Goal: Information Seeking & Learning: Learn about a topic

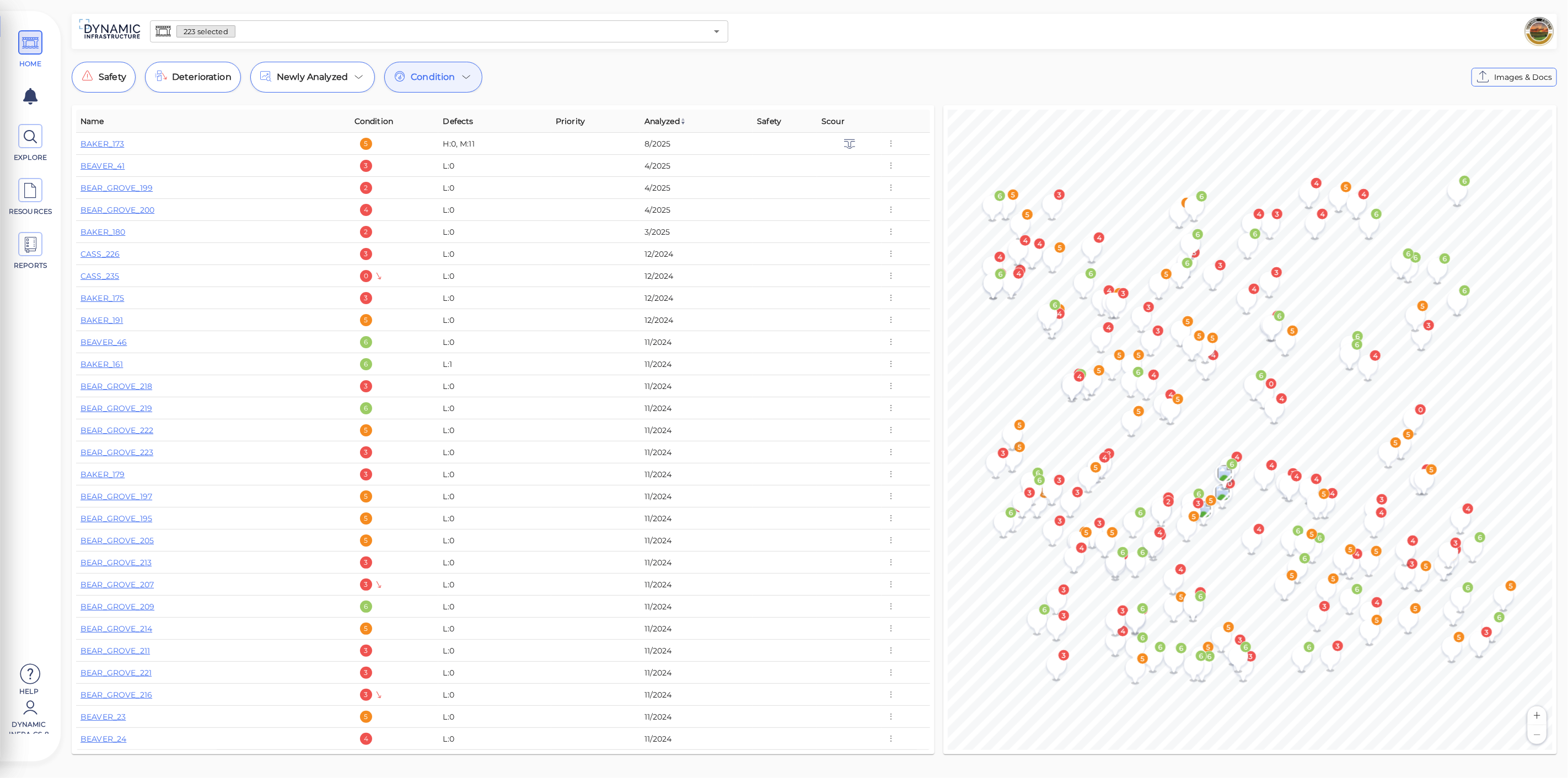
click at [264, 38] on input "text" at bounding box center [471, 31] width 471 height 15
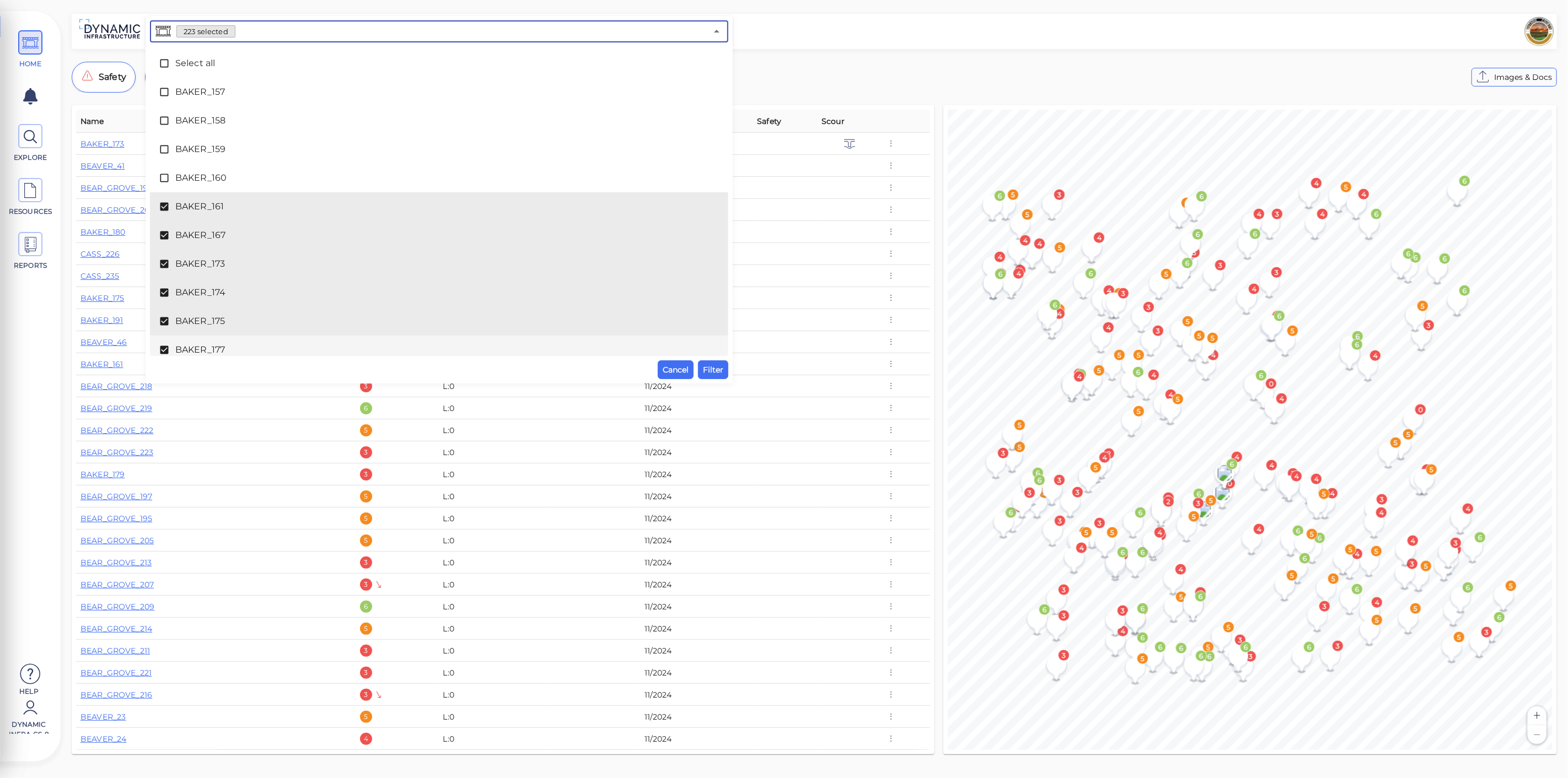
click at [715, 375] on span "Filter" at bounding box center [713, 369] width 20 height 13
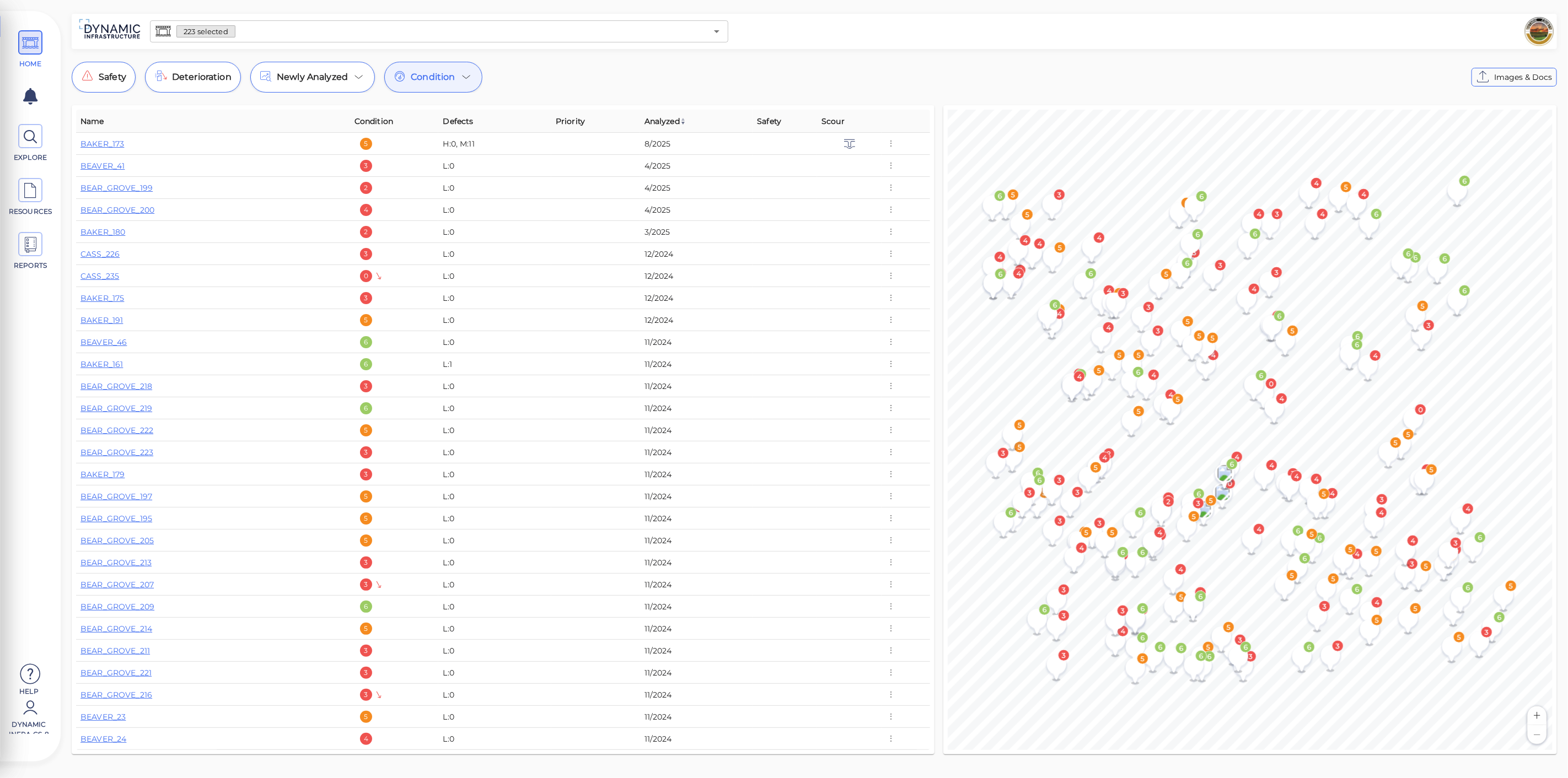
click at [319, 33] on input "text" at bounding box center [471, 31] width 471 height 15
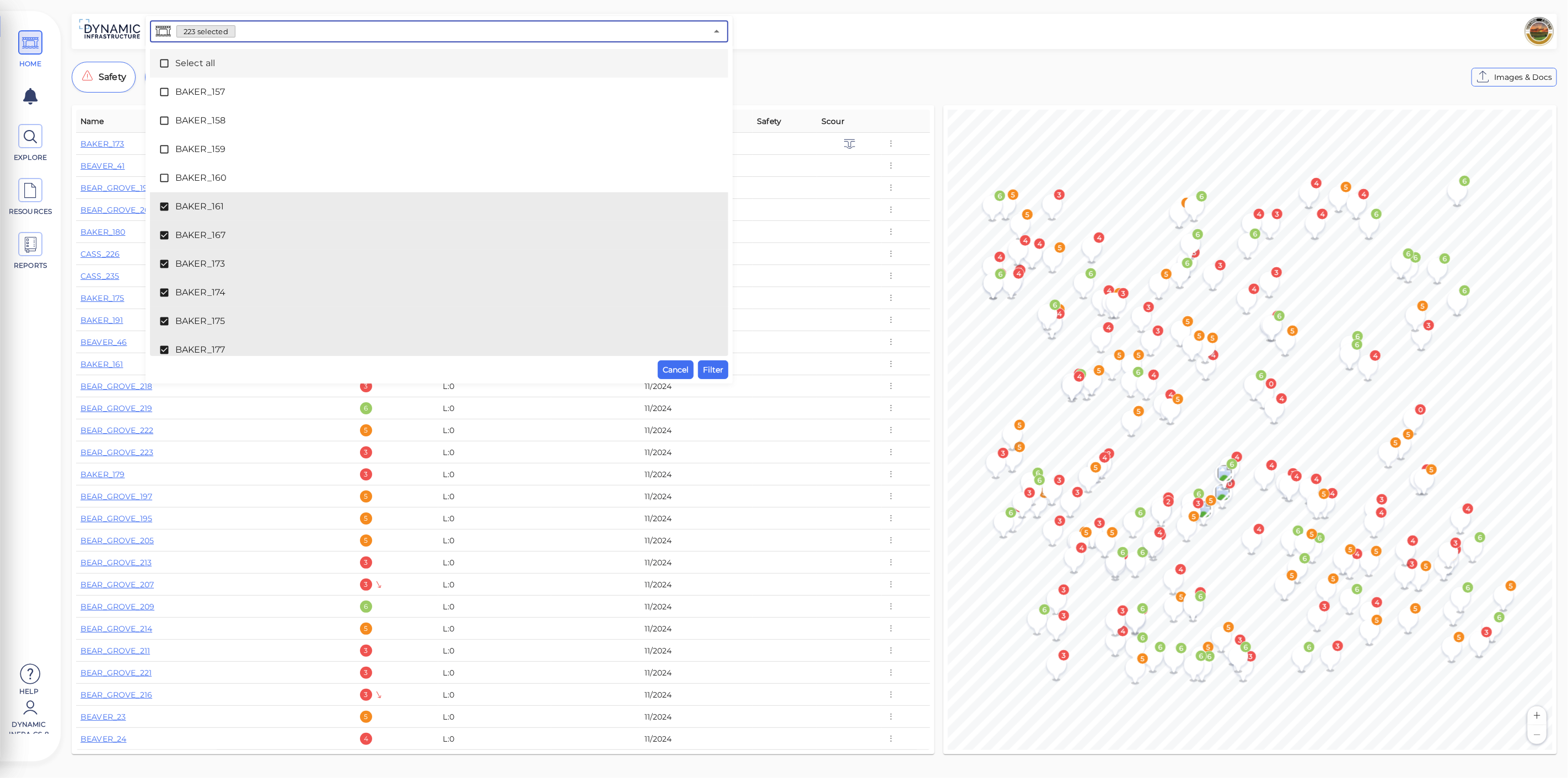
click at [226, 68] on span "Select all" at bounding box center [439, 63] width 528 height 13
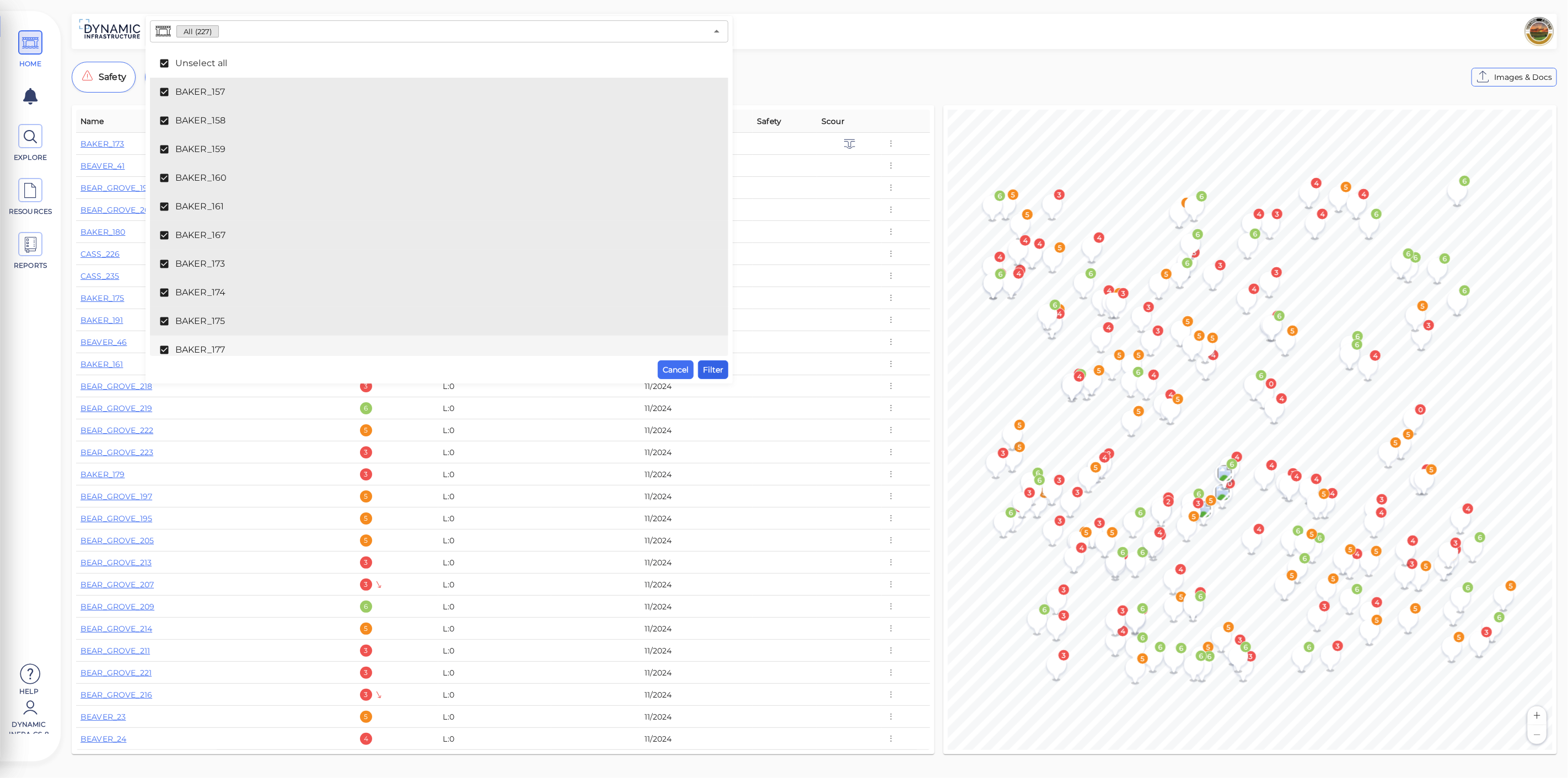
click at [716, 369] on span "Filter" at bounding box center [713, 369] width 20 height 13
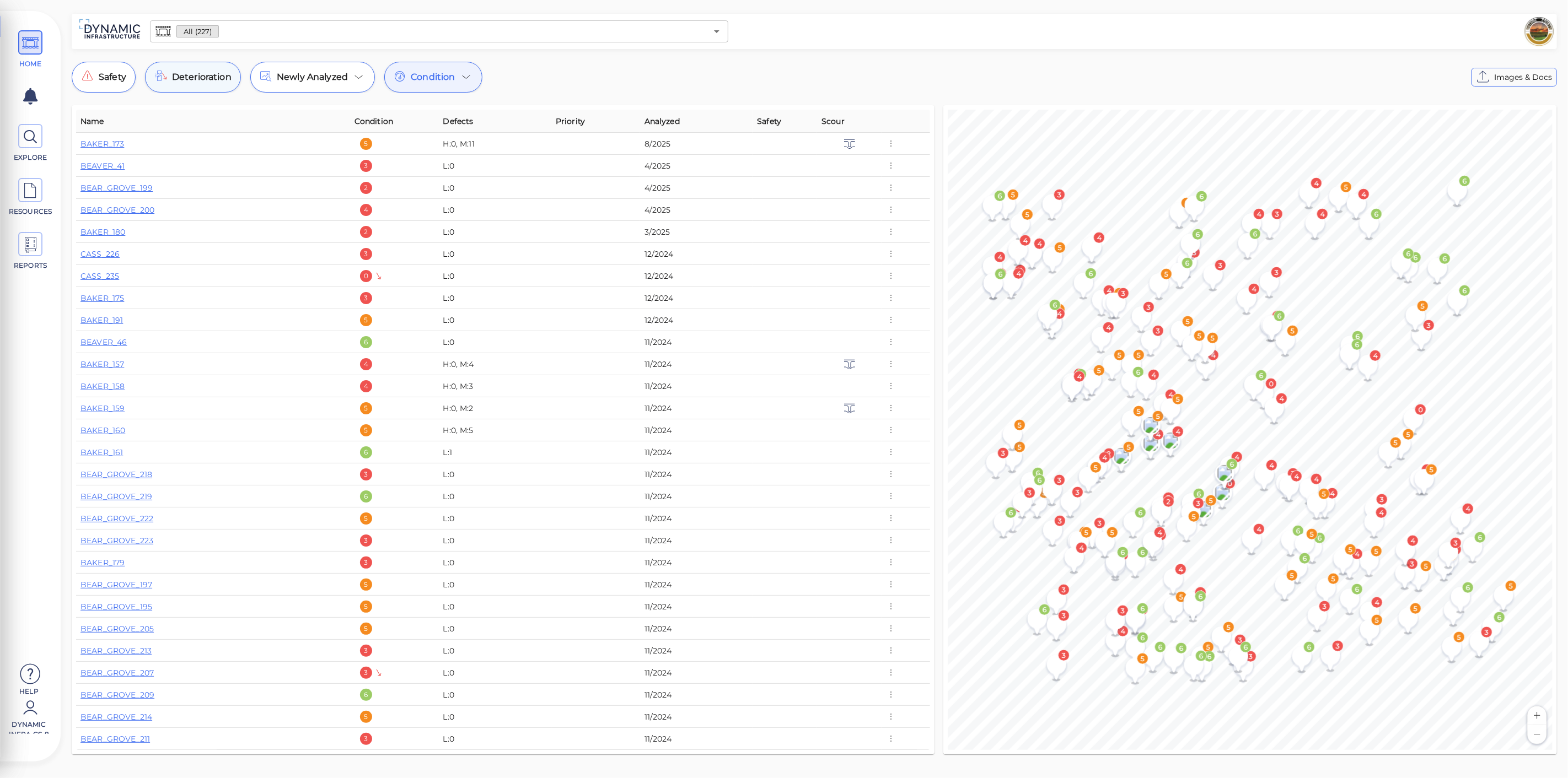
click at [186, 75] on span "Deterioration" at bounding box center [202, 76] width 60 height 13
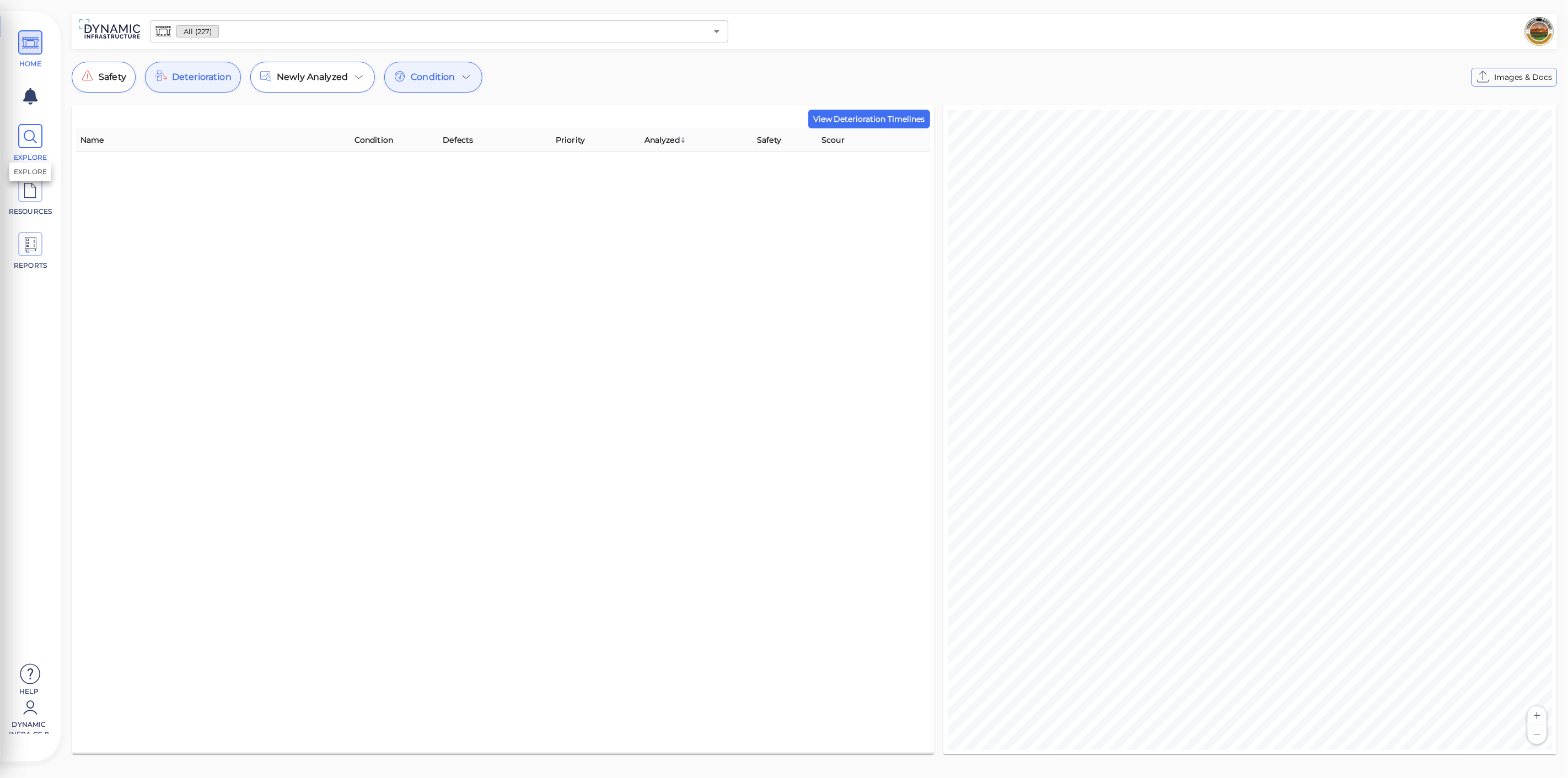
click at [32, 143] on icon at bounding box center [30, 137] width 17 height 25
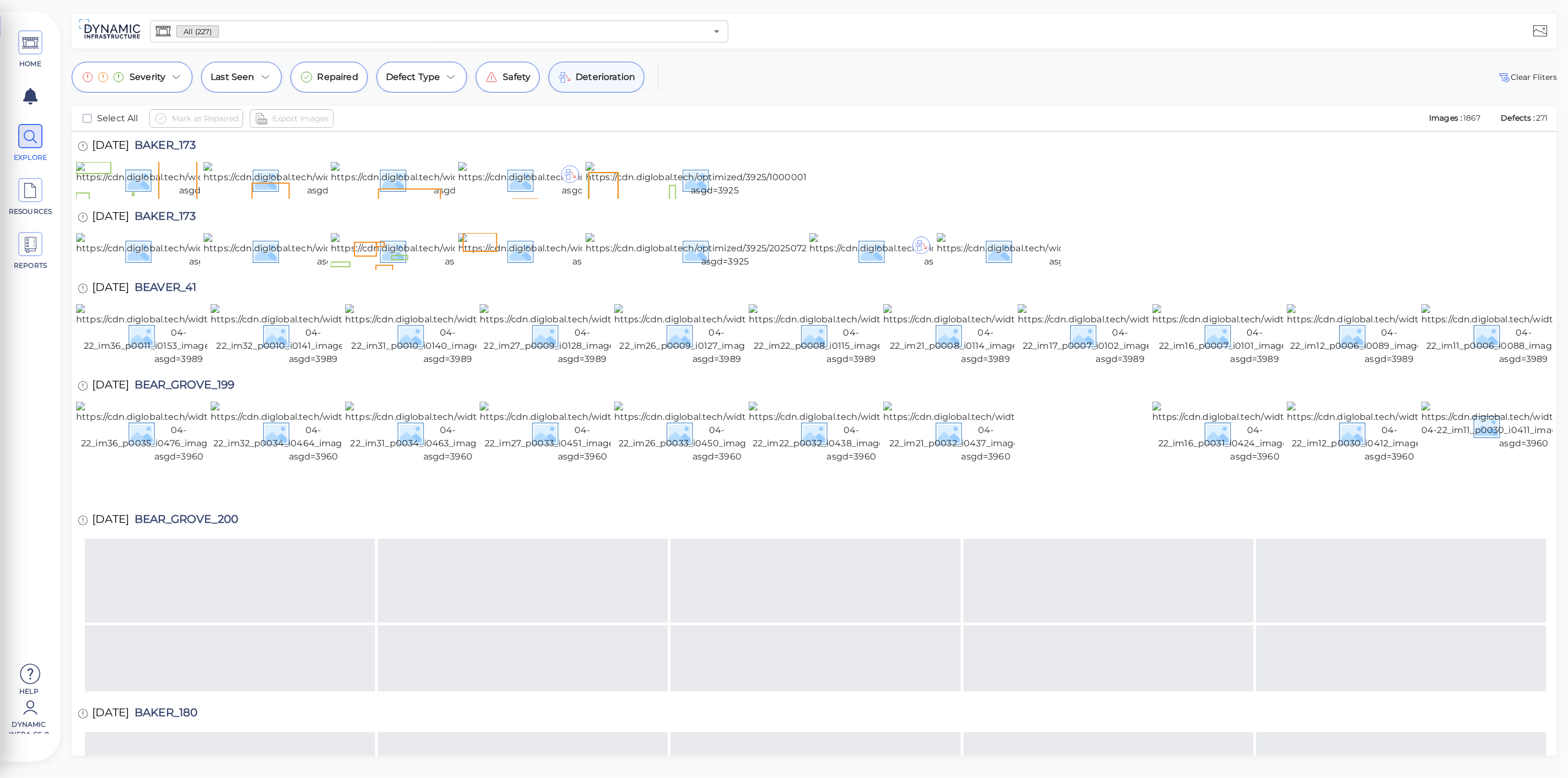
click at [598, 78] on span "Deterioration" at bounding box center [605, 76] width 60 height 13
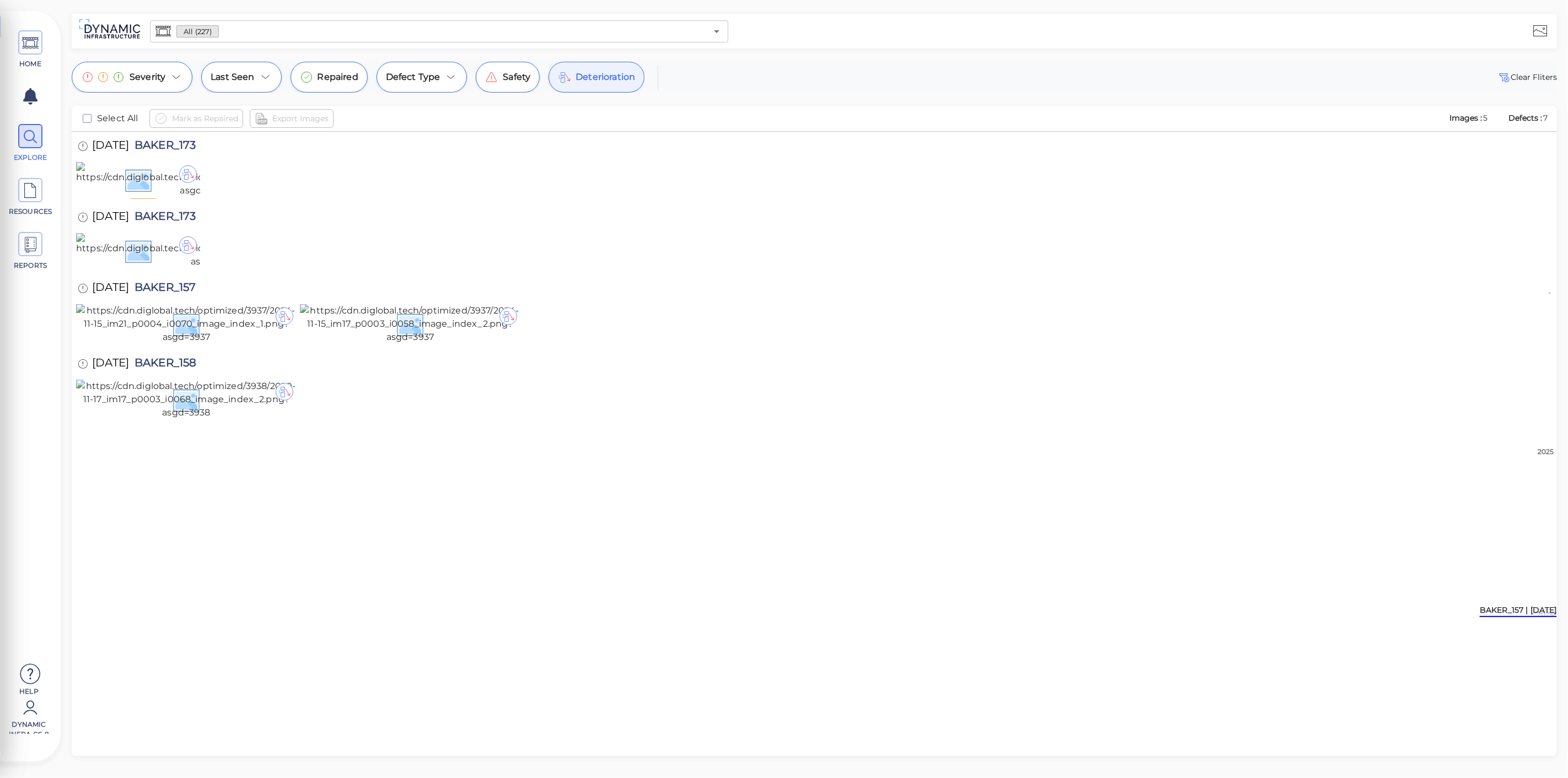
scroll to position [153, 0]
click at [249, 419] on img at bounding box center [186, 399] width 221 height 39
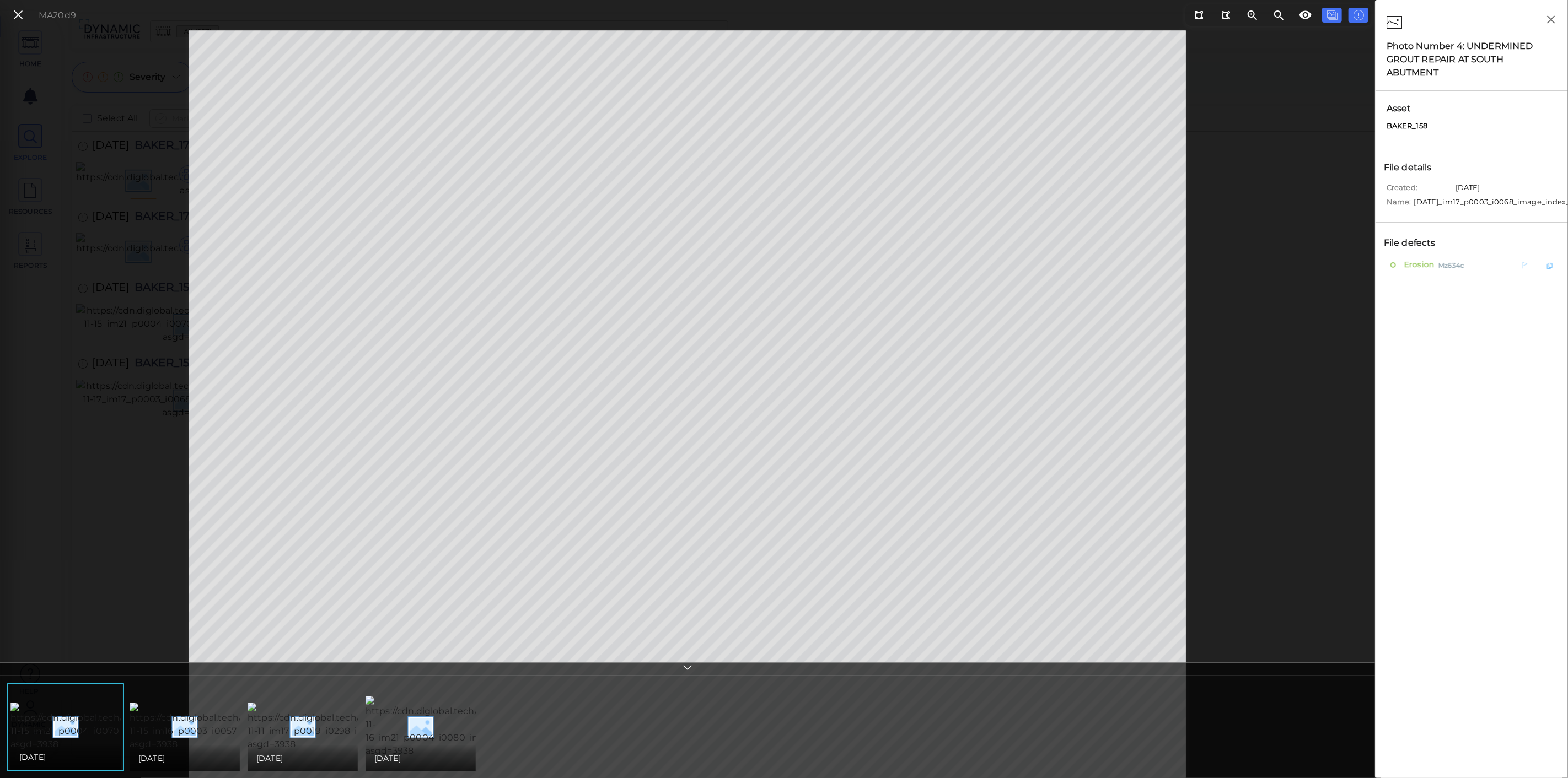
click at [1432, 272] on span "Erosion" at bounding box center [1418, 264] width 33 height 14
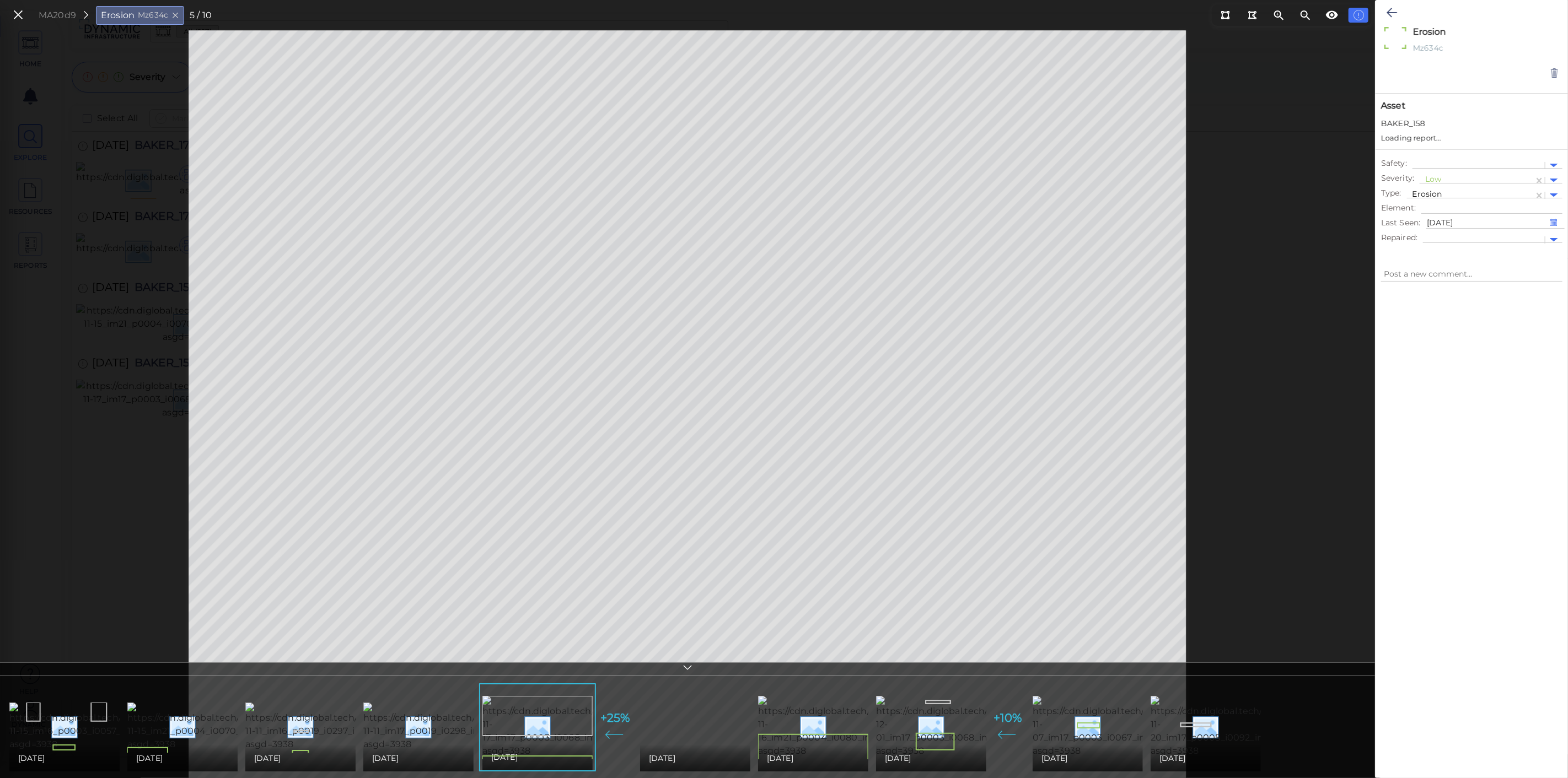
type textarea "x"
click at [15, 10] on icon at bounding box center [18, 15] width 12 height 15
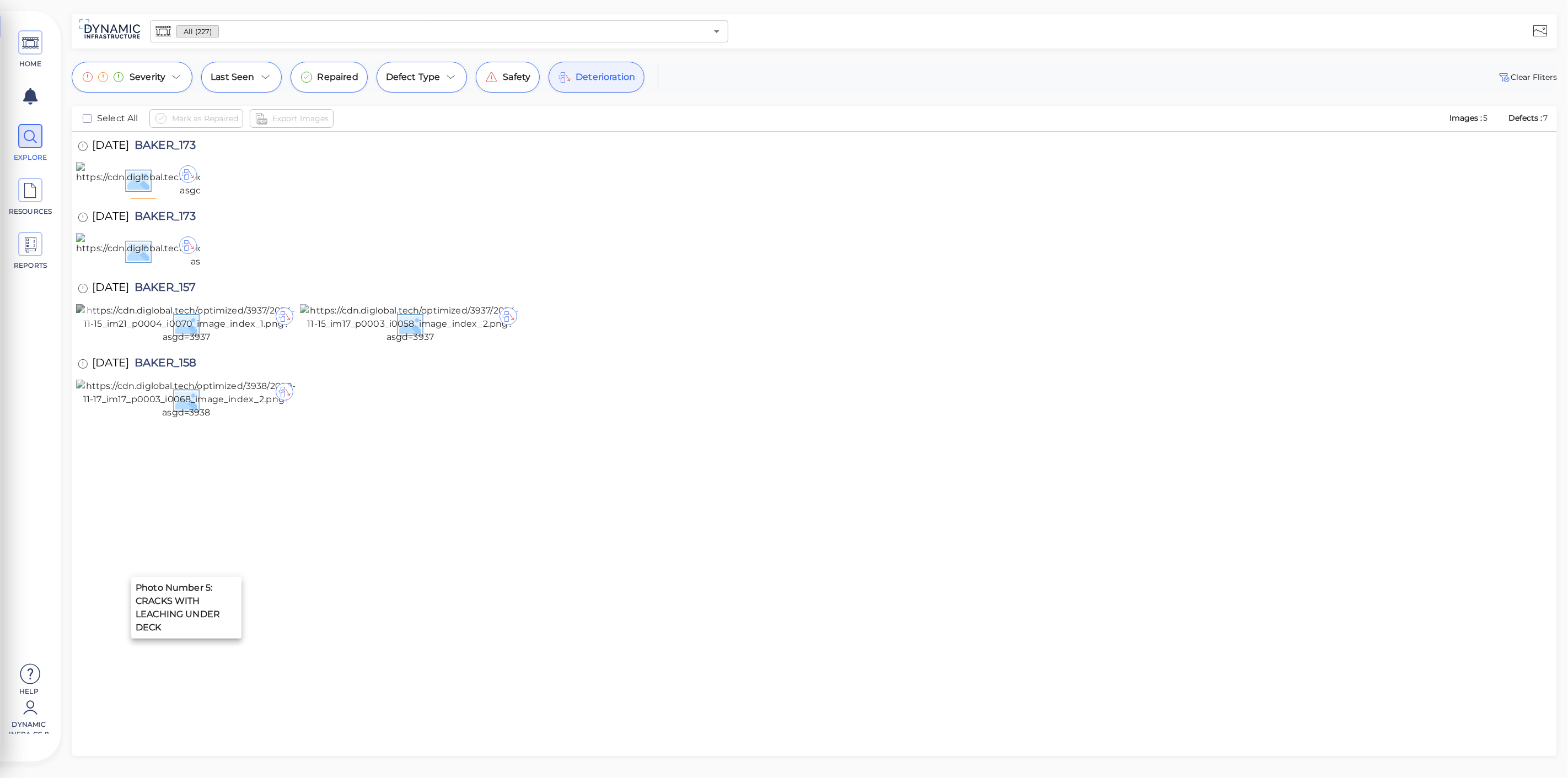
click at [246, 344] on img at bounding box center [186, 324] width 221 height 39
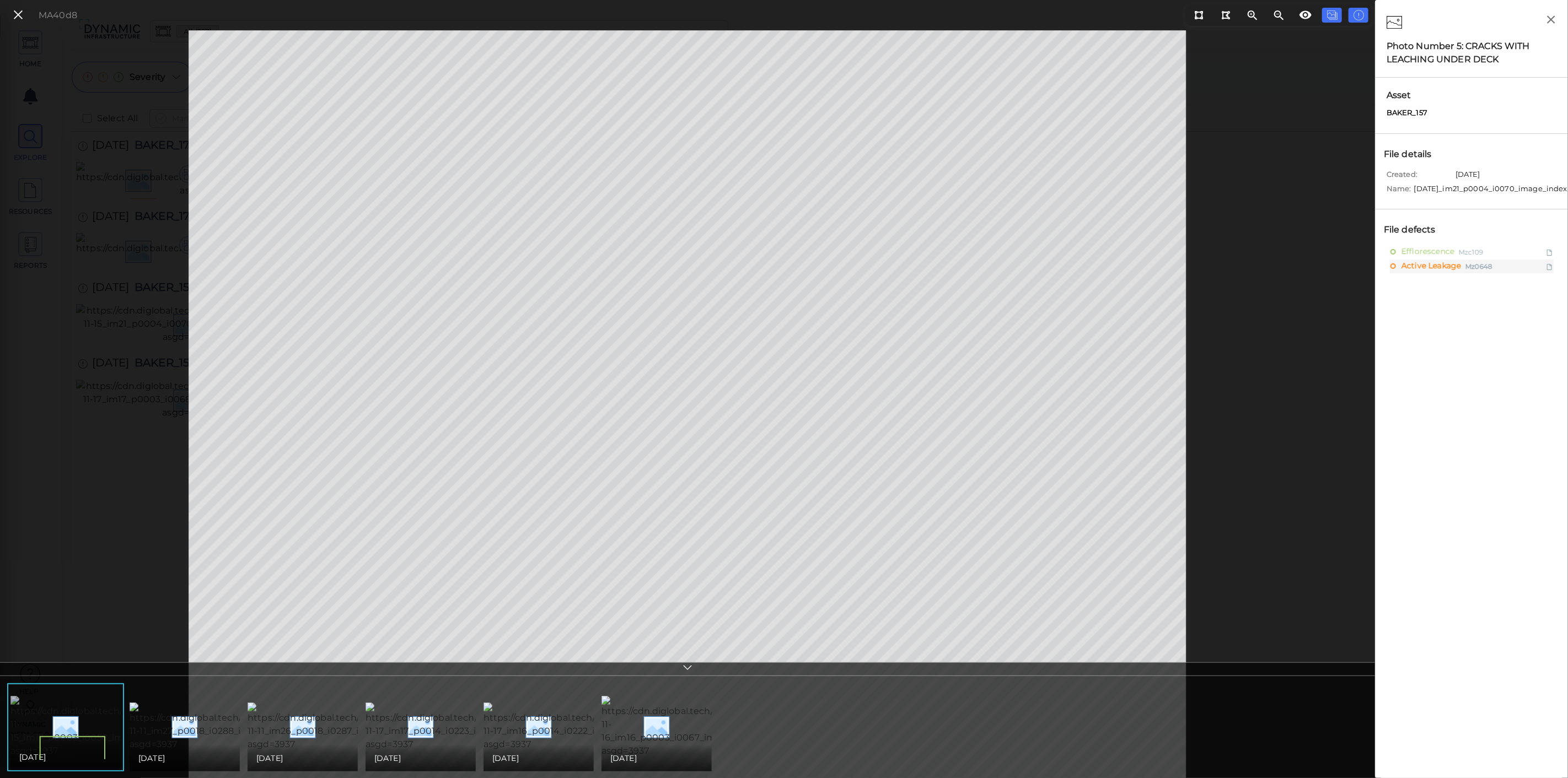
click at [75, 726] on img at bounding box center [113, 727] width 205 height 62
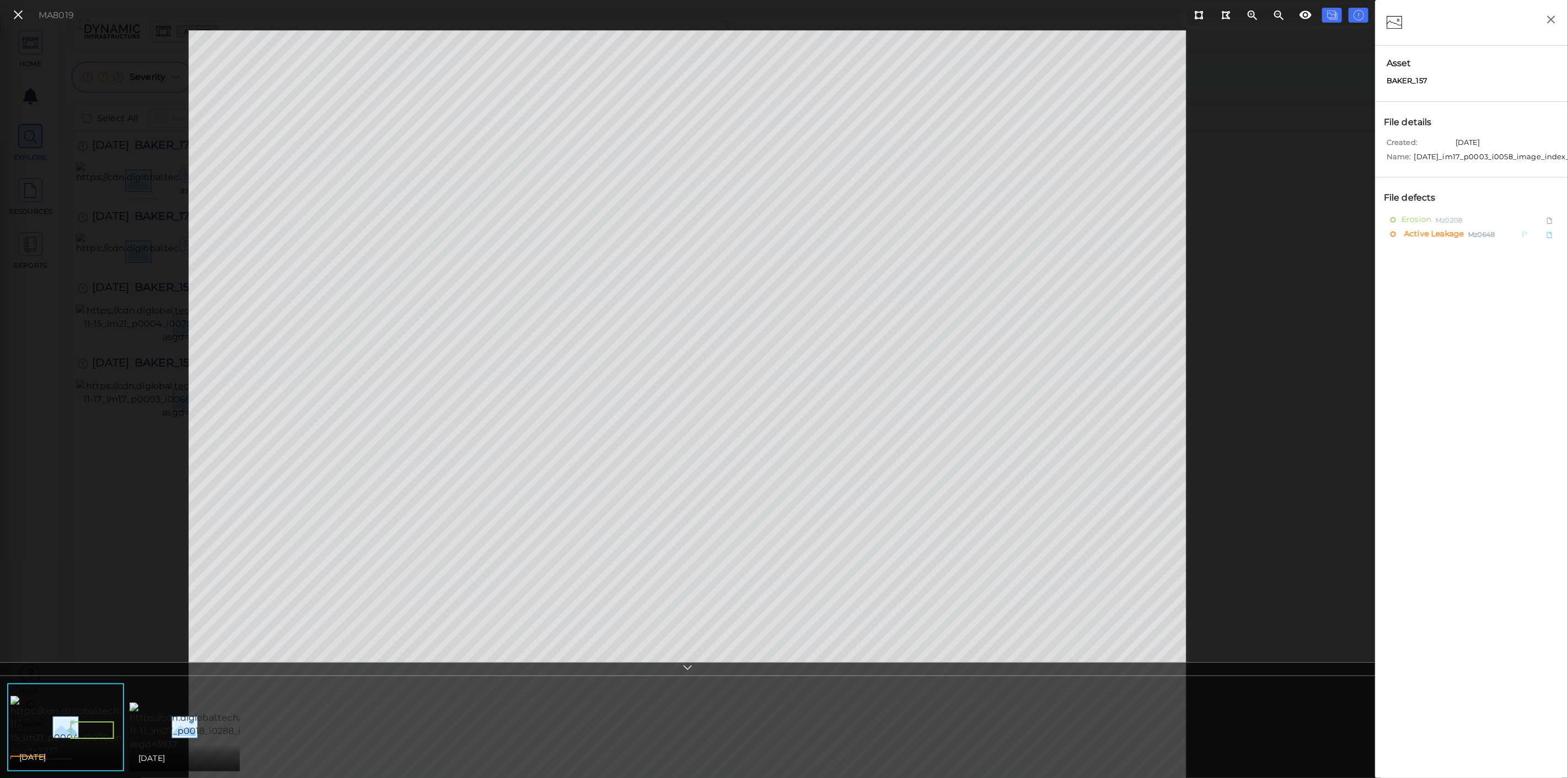
click at [1437, 239] on span "Active Leakage" at bounding box center [1432, 234] width 62 height 14
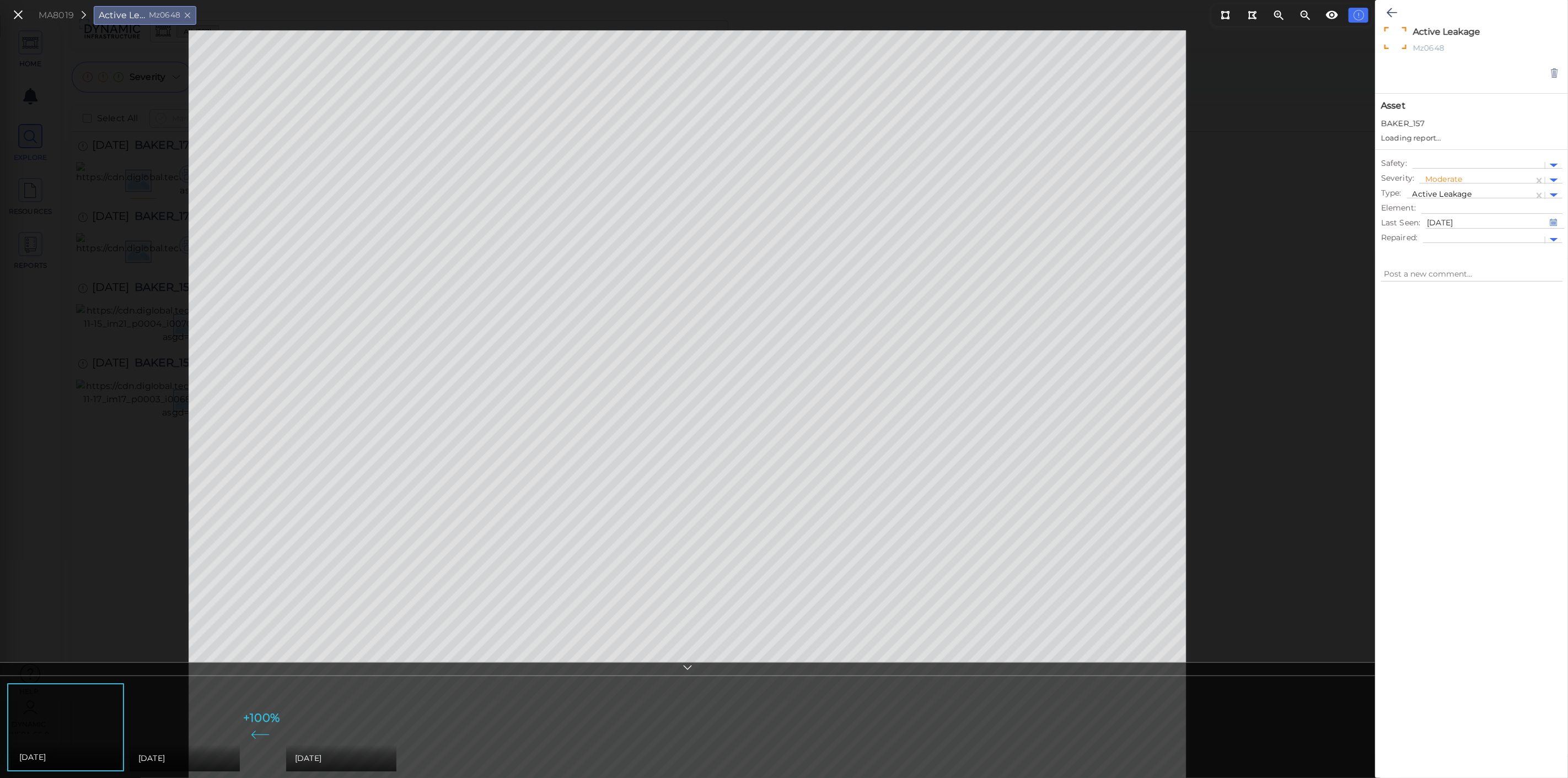
type textarea "x"
click at [1394, 10] on icon at bounding box center [1392, 12] width 10 height 13
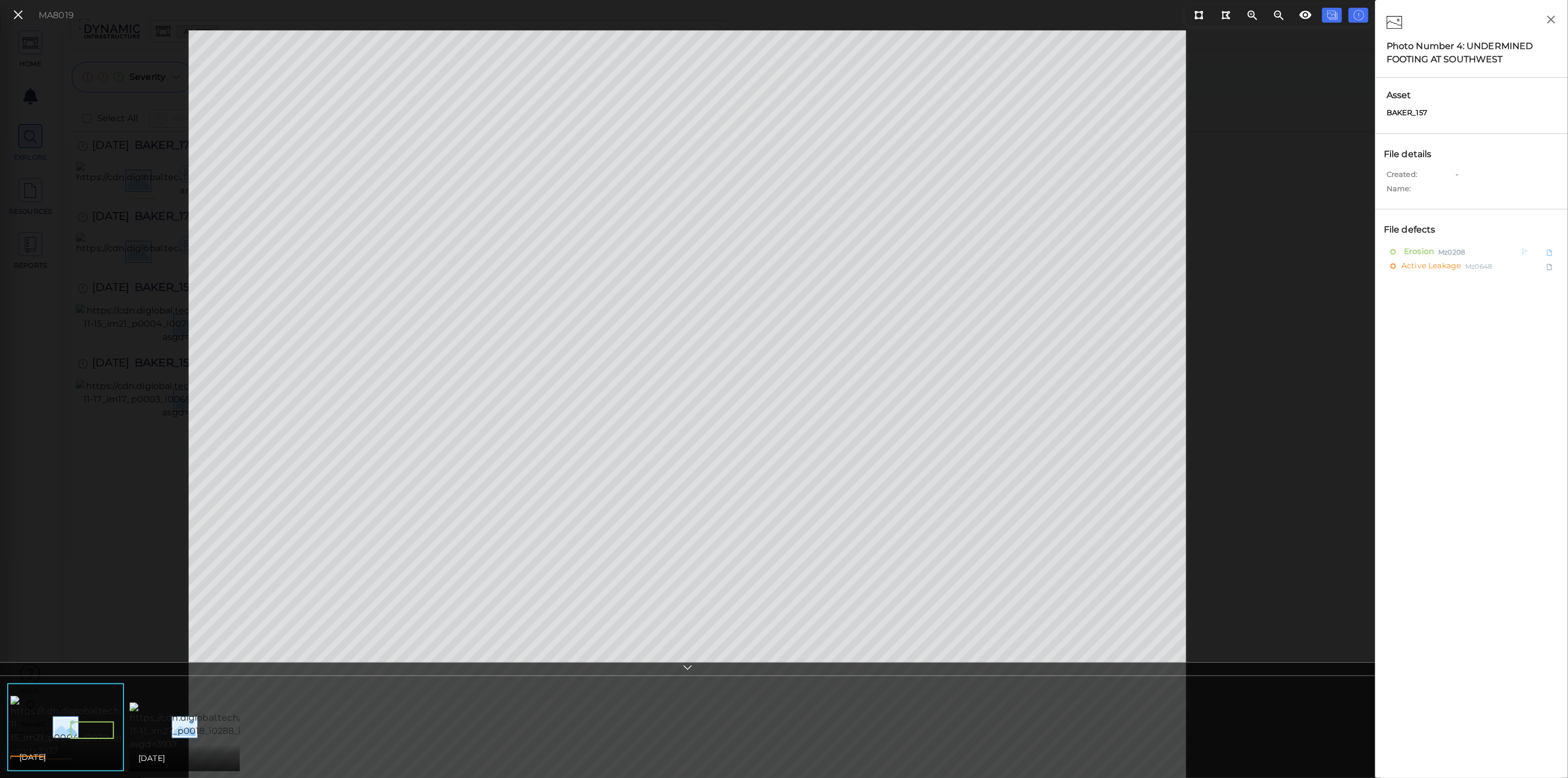
click at [1429, 248] on span "Erosion" at bounding box center [1418, 252] width 33 height 14
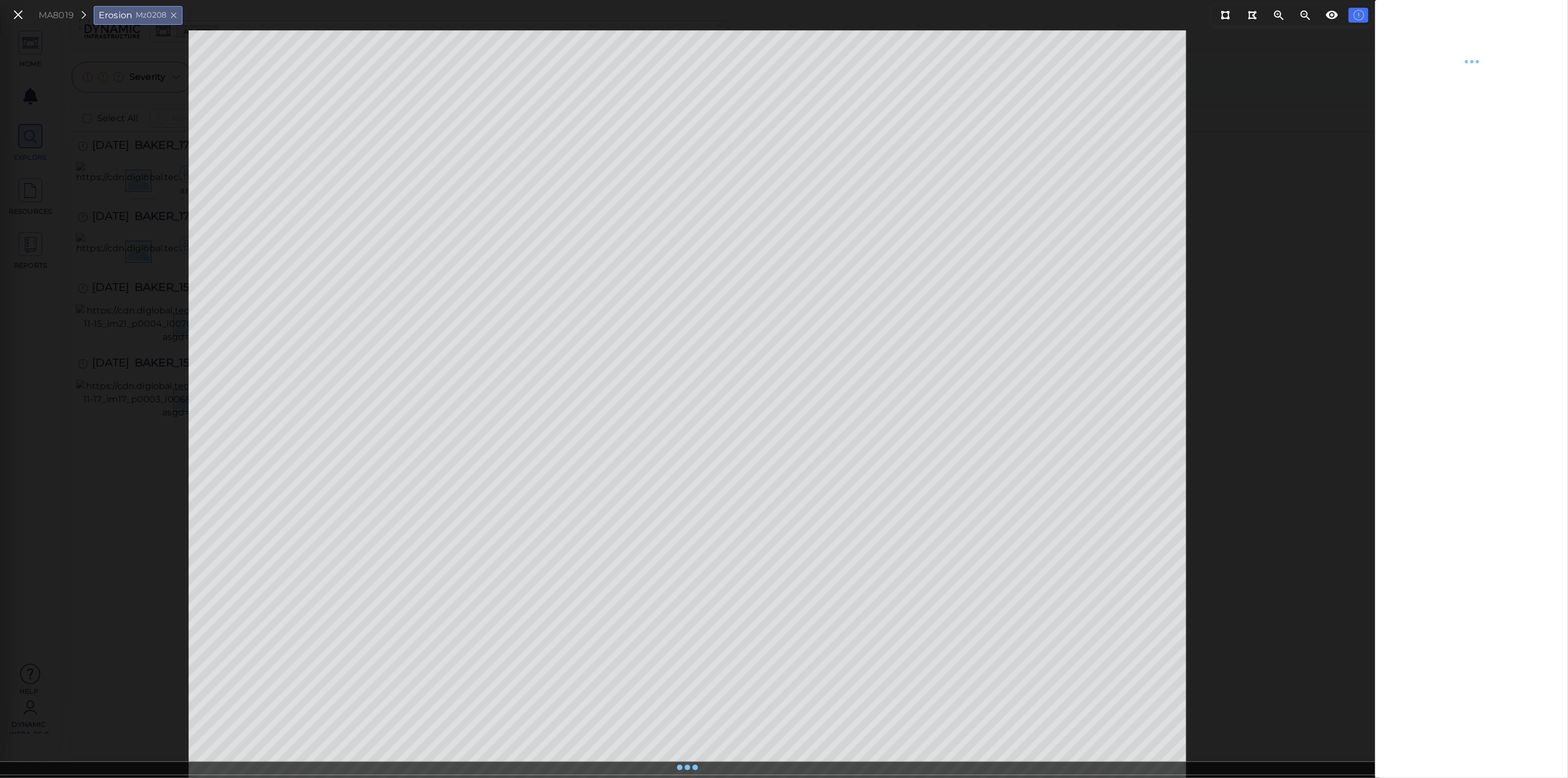
type textarea "x"
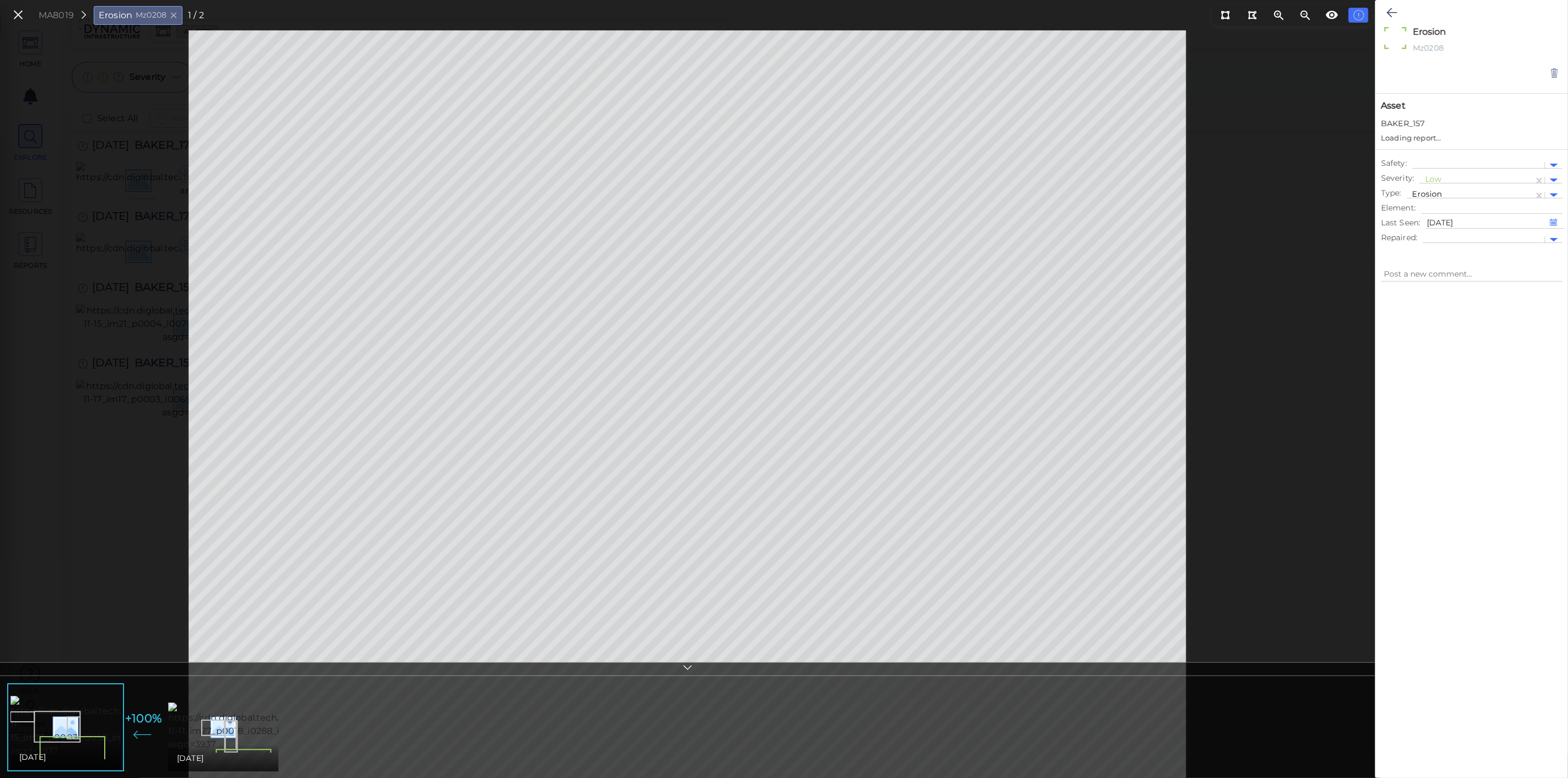
type textarea "x"
click at [201, 750] on div "[DATE]" at bounding box center [223, 758] width 110 height 27
type textarea "x"
click at [64, 741] on img at bounding box center [112, 727] width 205 height 62
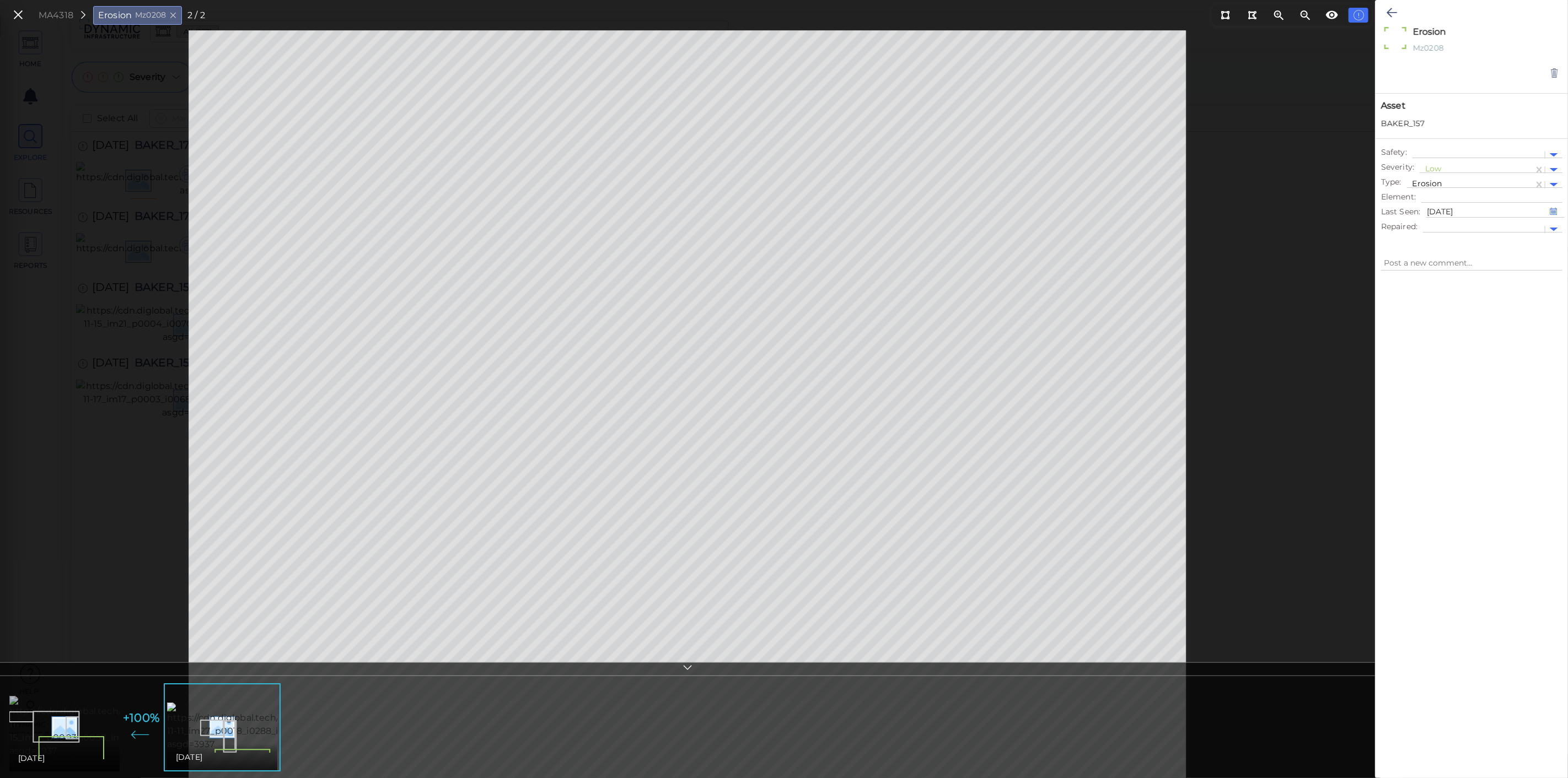
type textarea "x"
click at [242, 726] on img at bounding box center [270, 727] width 203 height 49
type textarea "x"
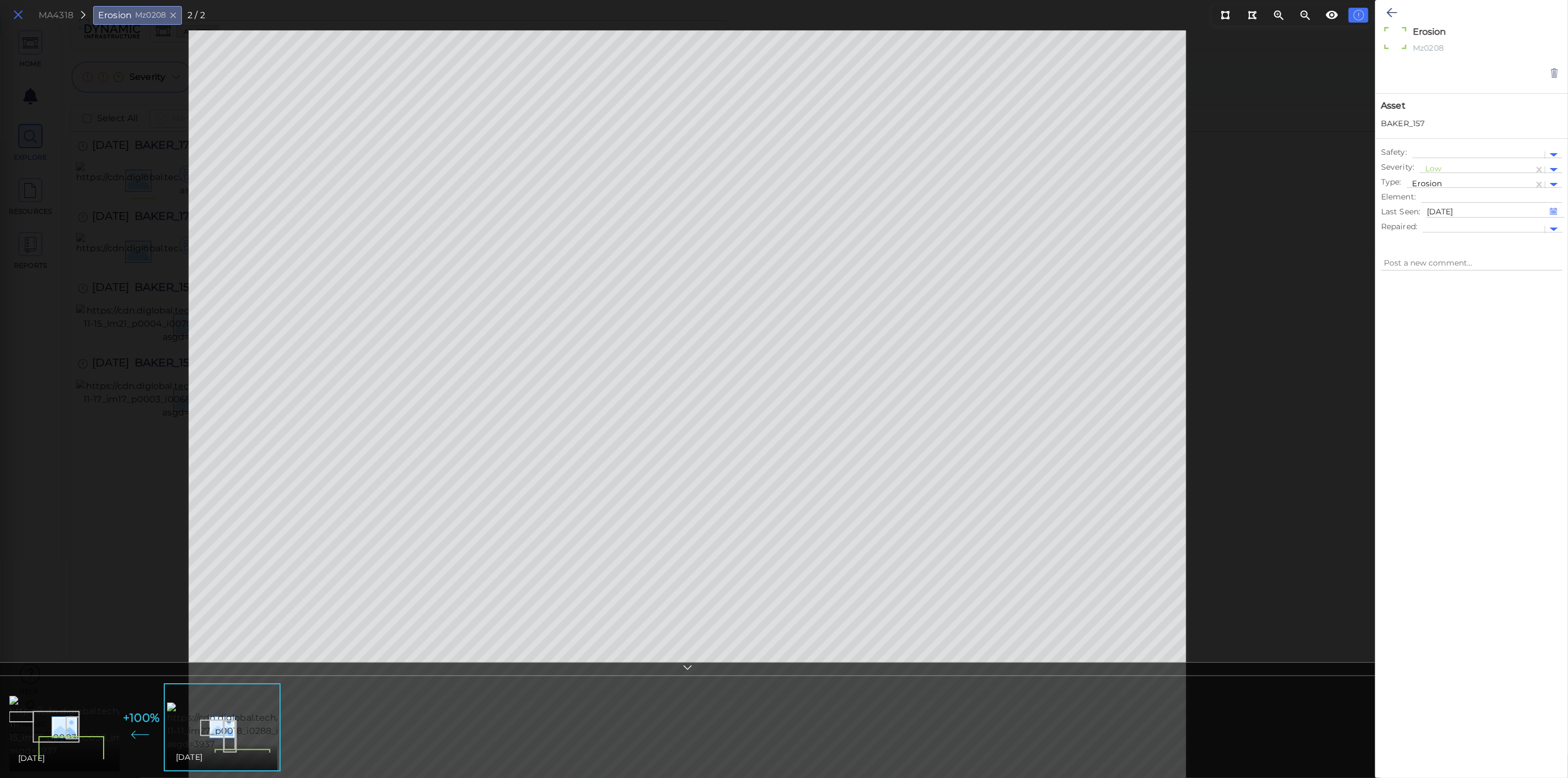
click at [22, 18] on icon at bounding box center [18, 15] width 12 height 15
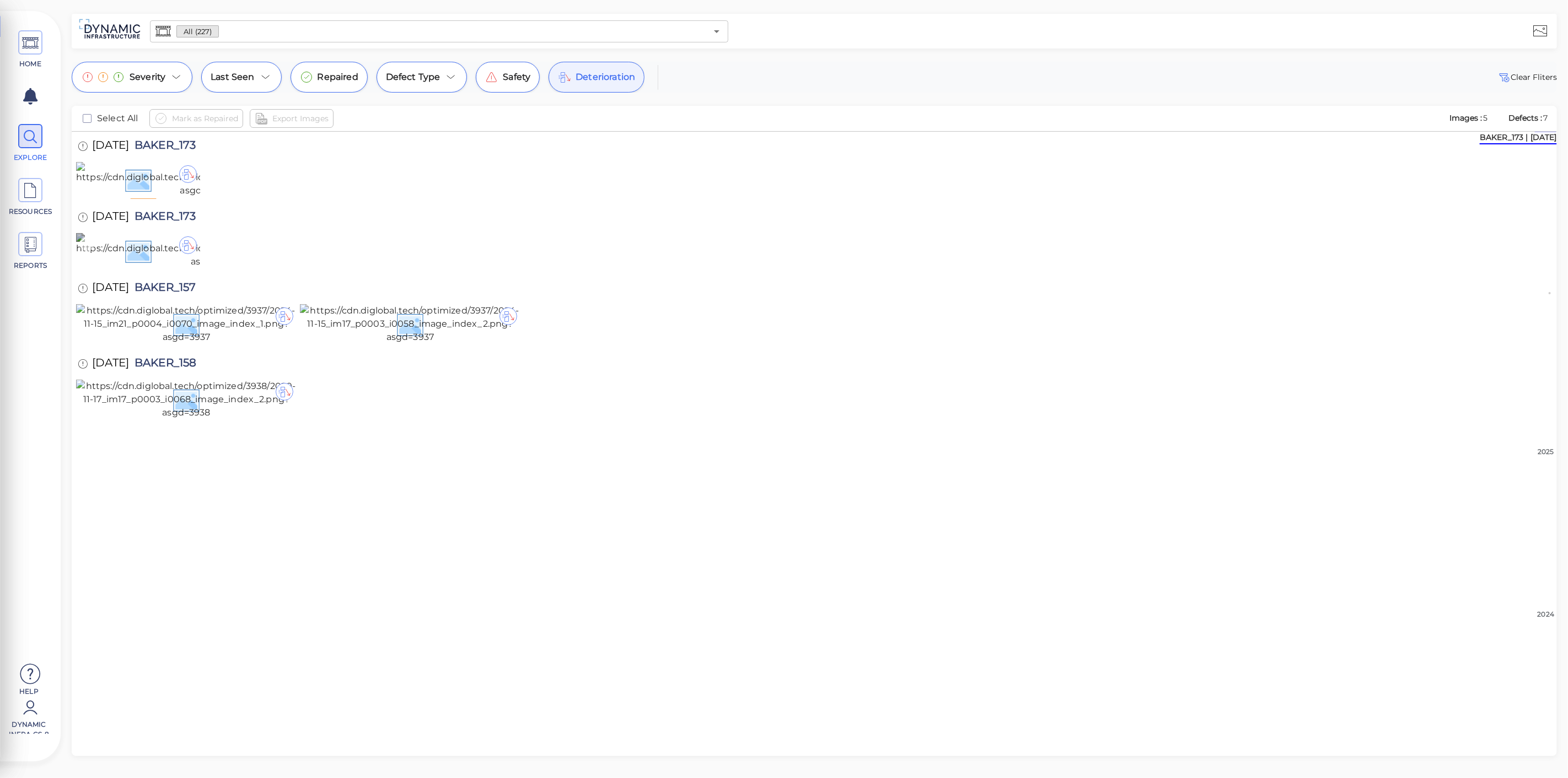
click at [154, 268] on img at bounding box center [214, 250] width 277 height 35
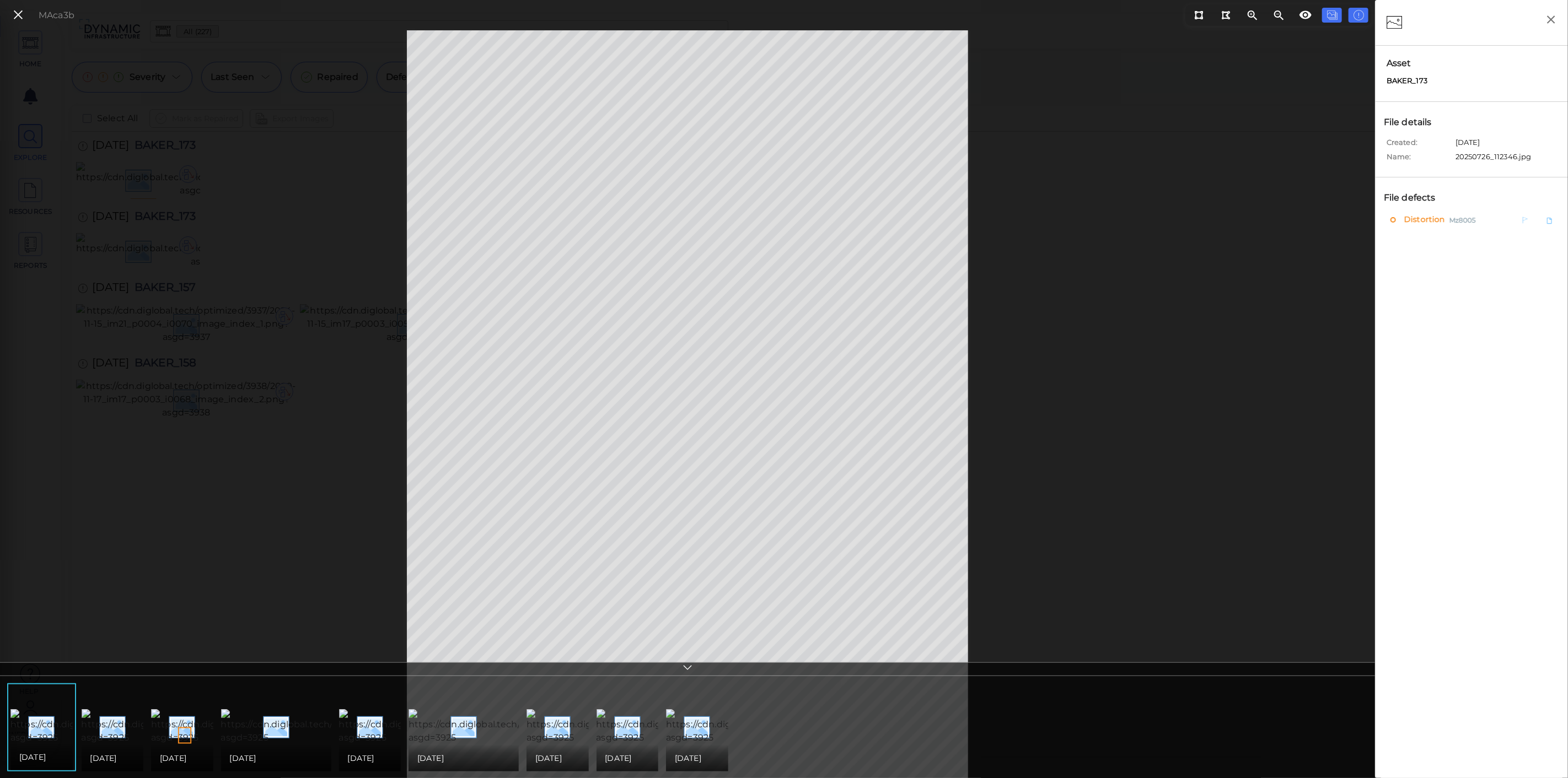
click at [1431, 213] on span "Distortion" at bounding box center [1423, 219] width 44 height 14
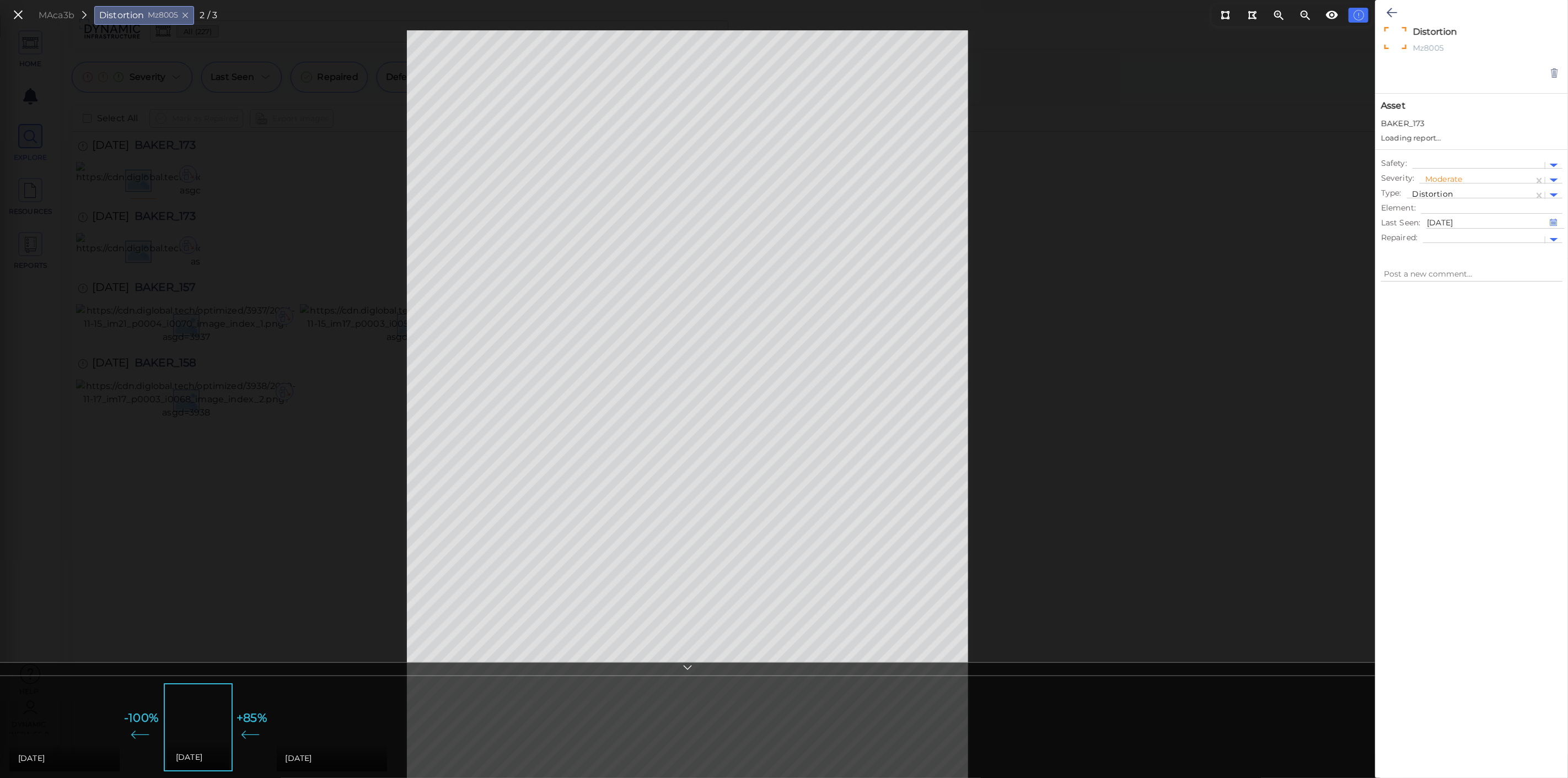
type textarea "x"
click at [20, 17] on icon at bounding box center [18, 15] width 12 height 15
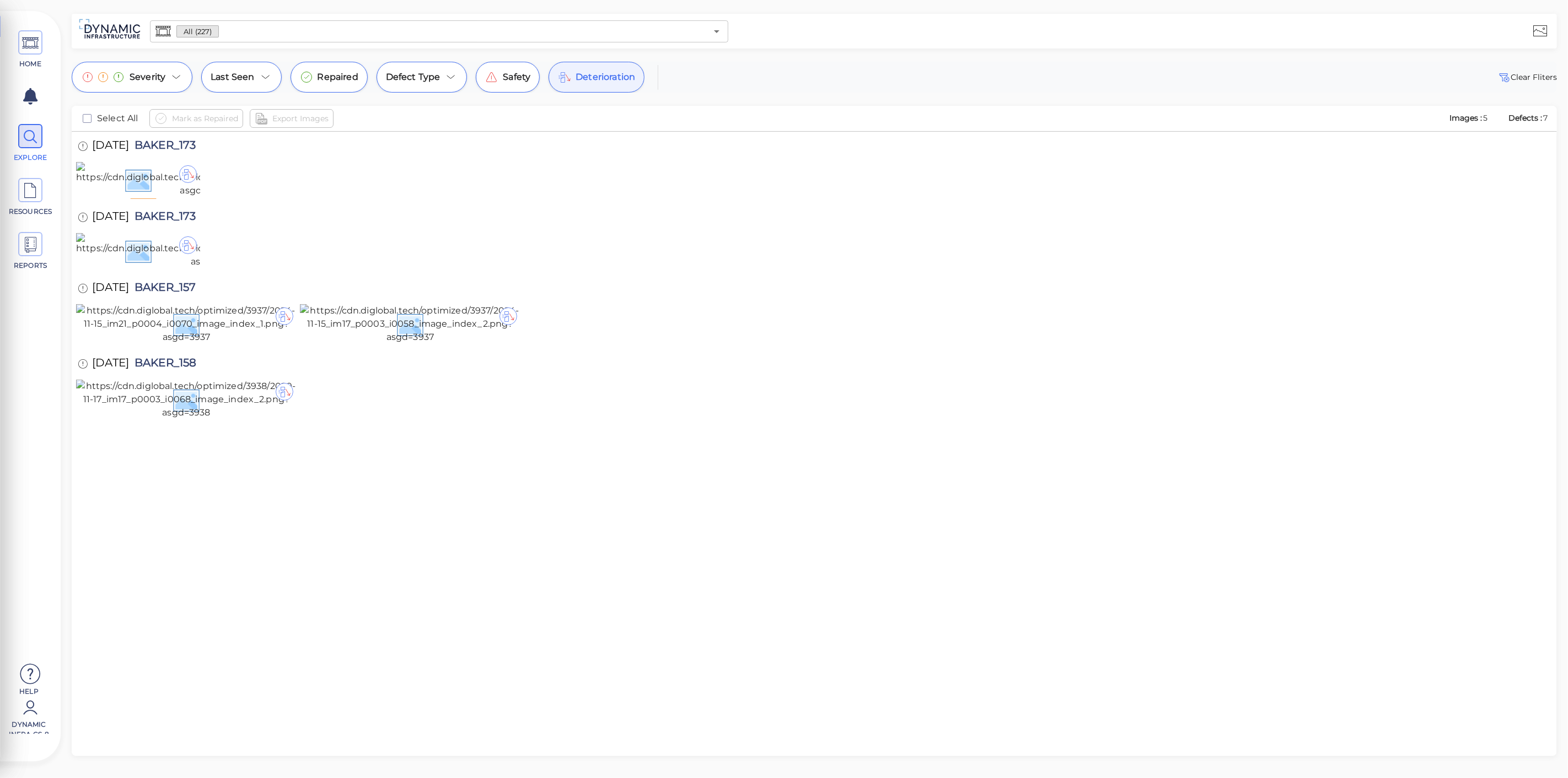
click at [570, 73] on div "Deterioration" at bounding box center [597, 77] width 96 height 31
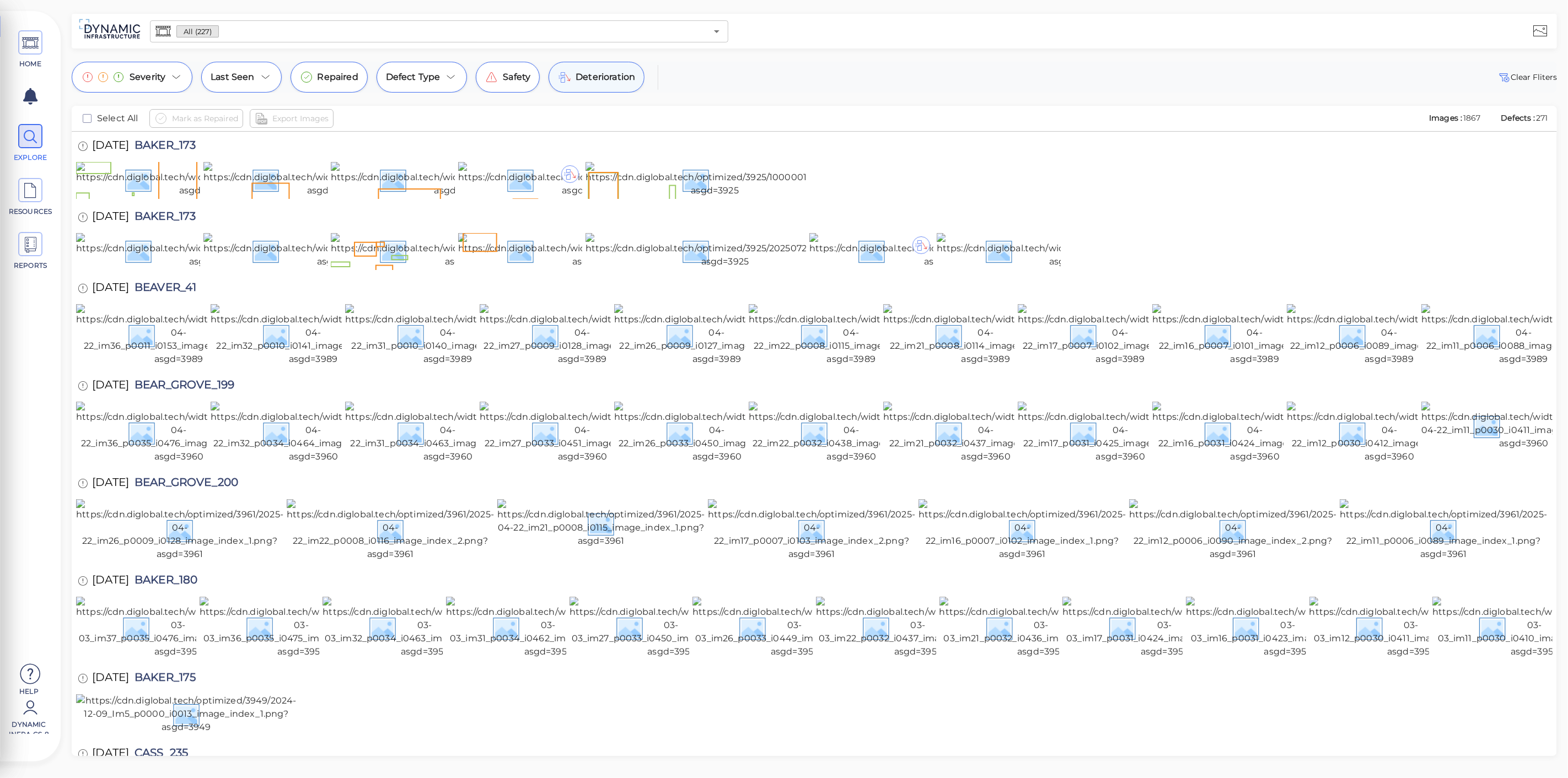
click at [570, 73] on div "Deterioration" at bounding box center [597, 77] width 96 height 31
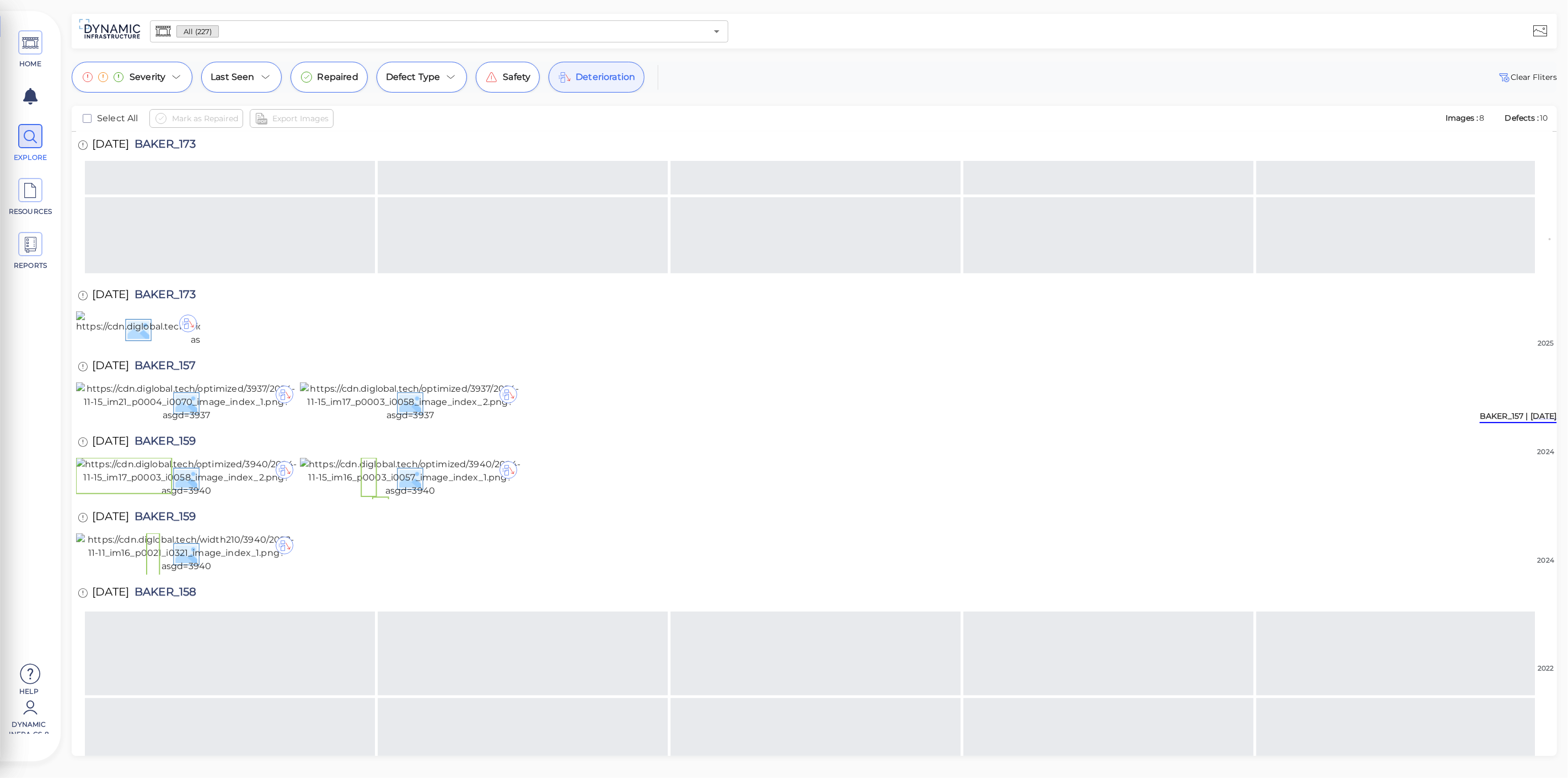
scroll to position [247, 0]
click at [368, 498] on img at bounding box center [410, 478] width 221 height 39
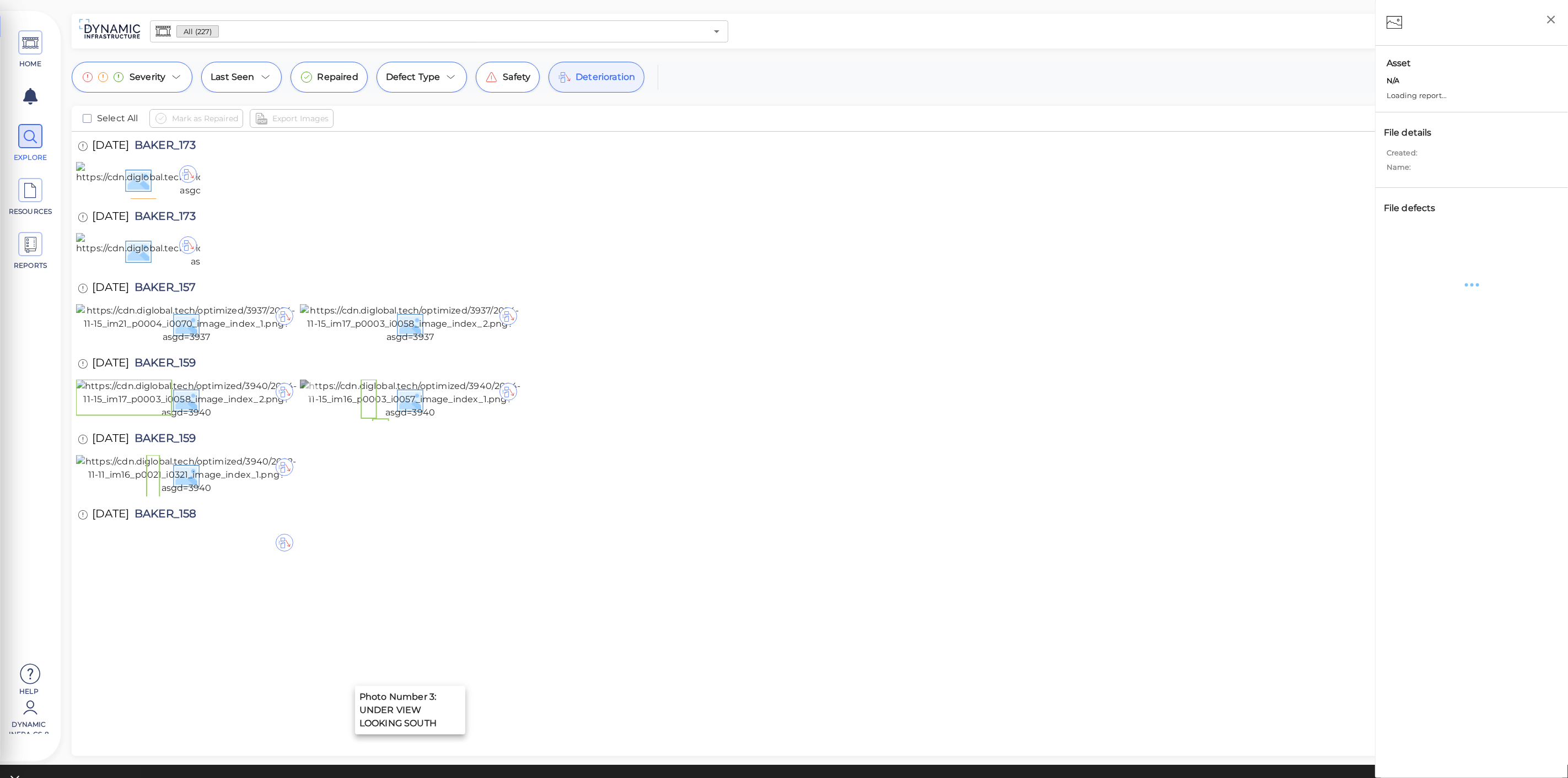
scroll to position [245, 0]
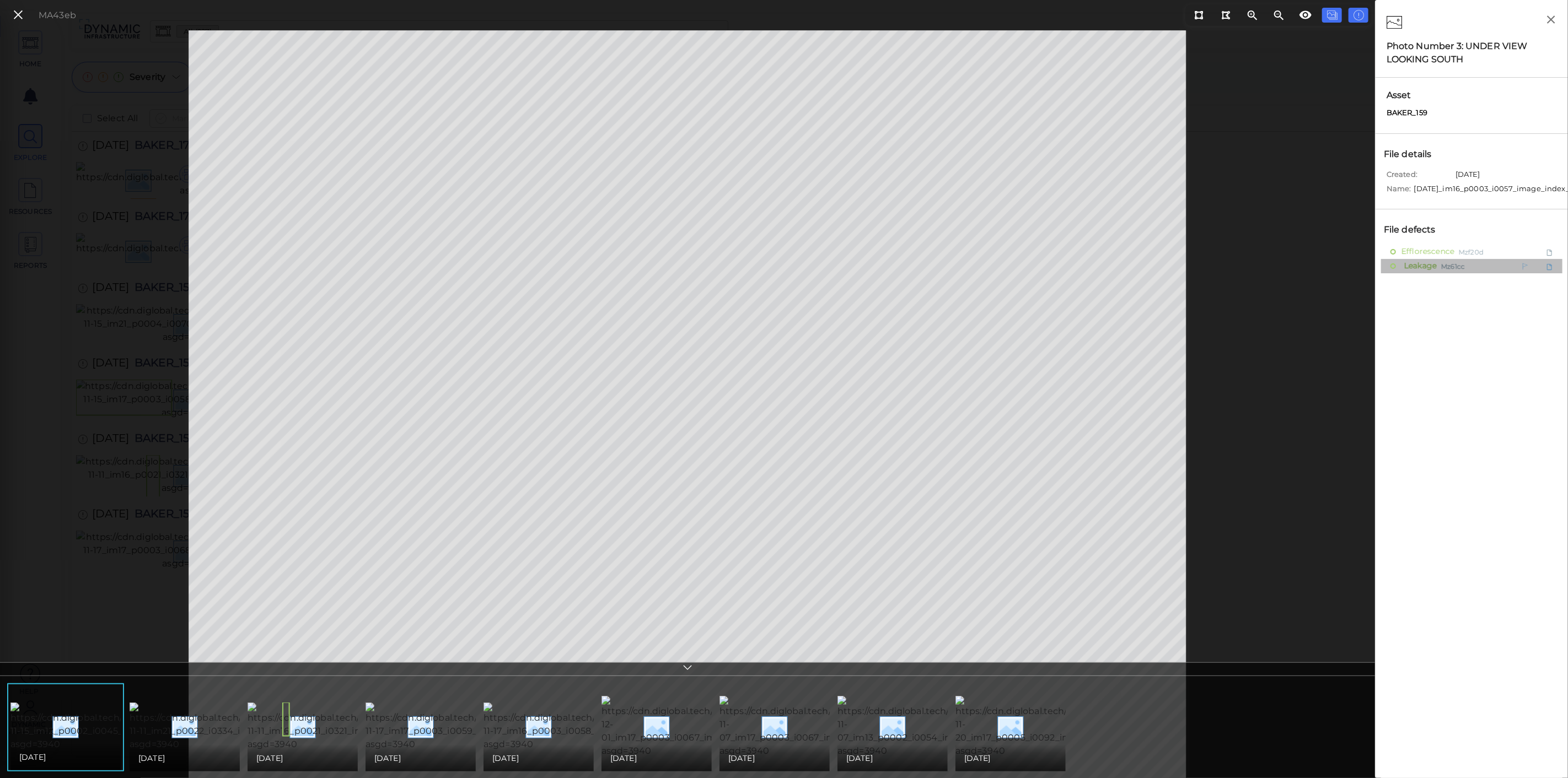
click at [1419, 270] on span "Leakage" at bounding box center [1419, 266] width 35 height 14
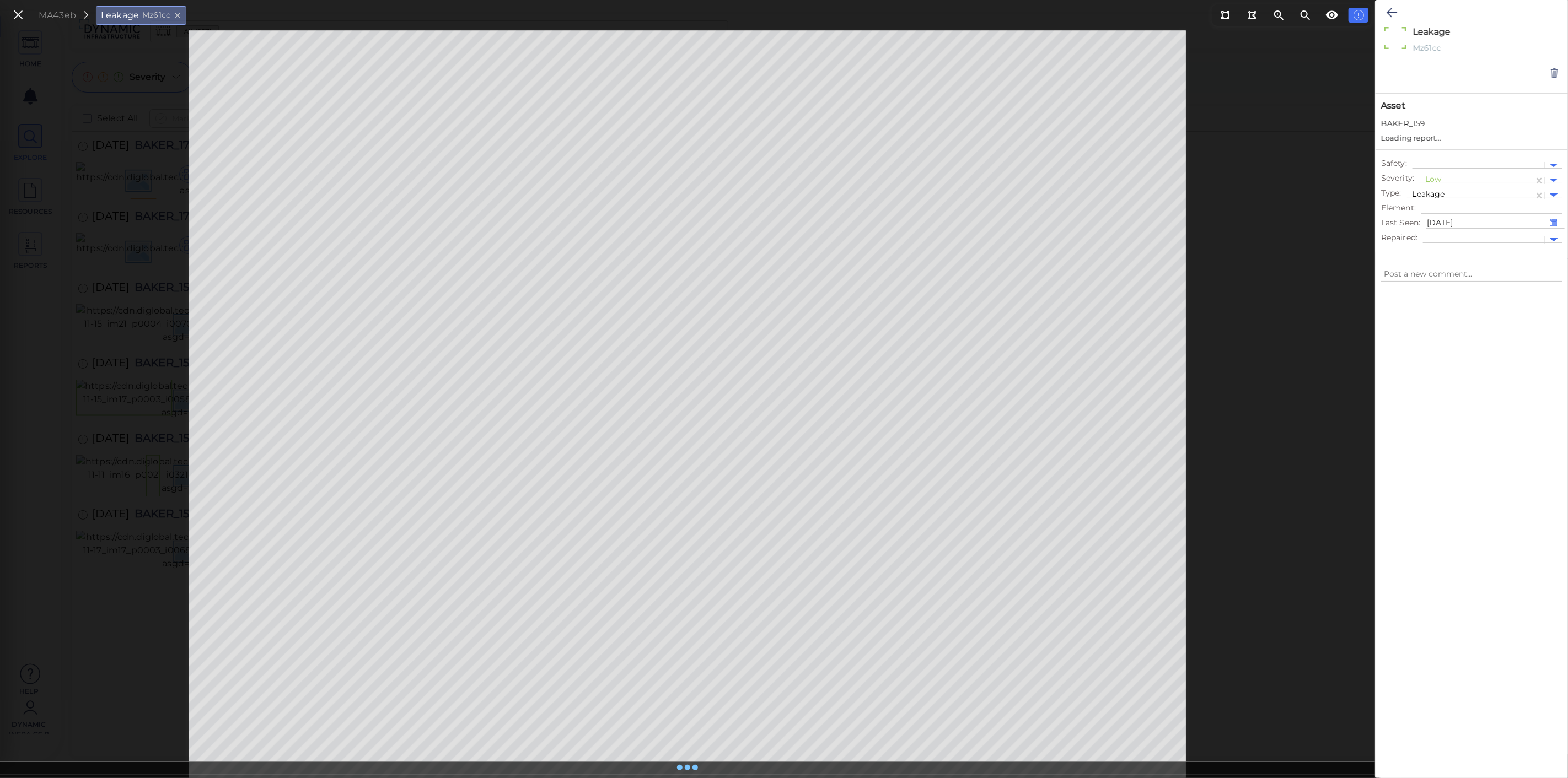
type textarea "x"
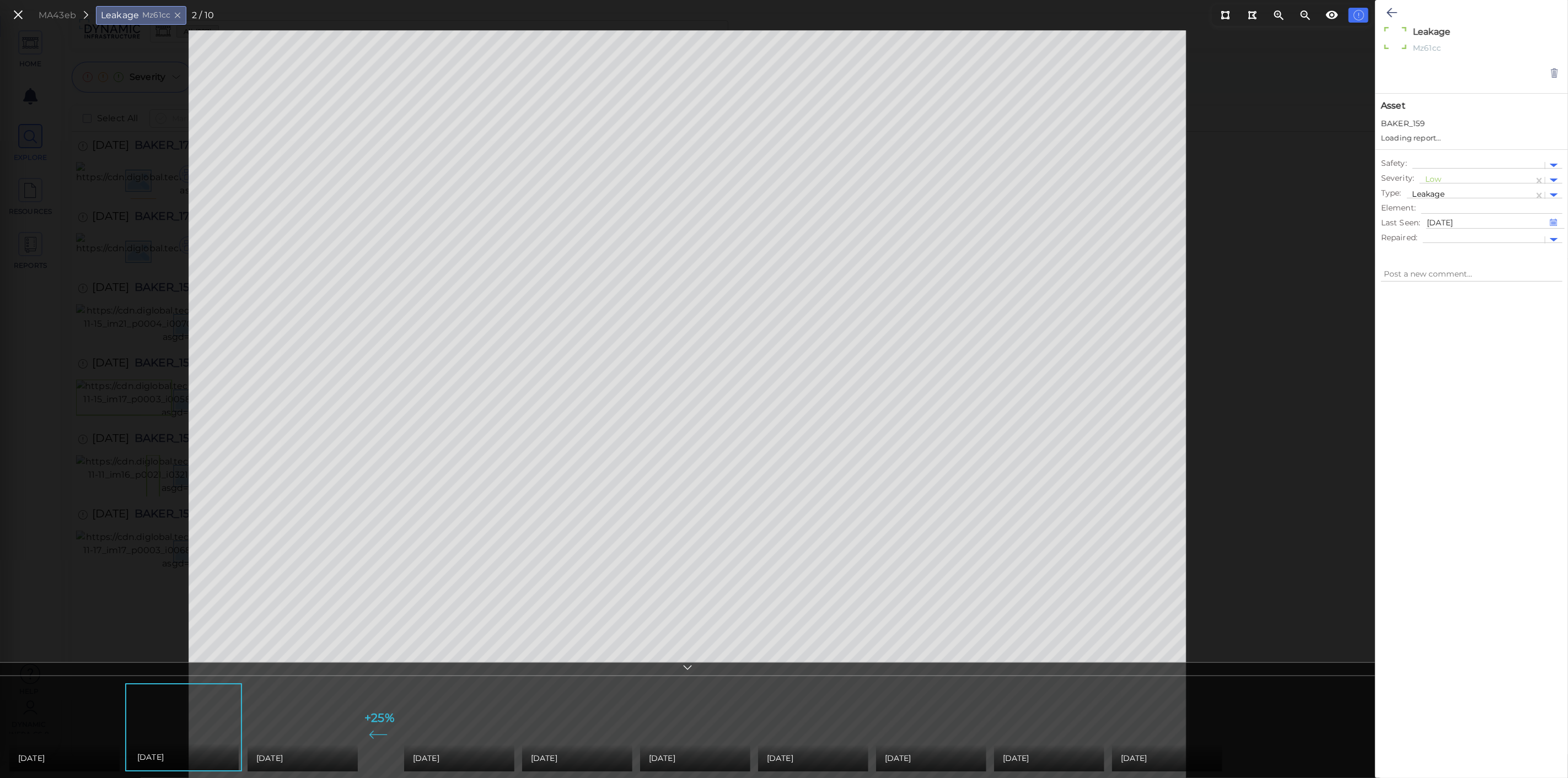
type textarea "x"
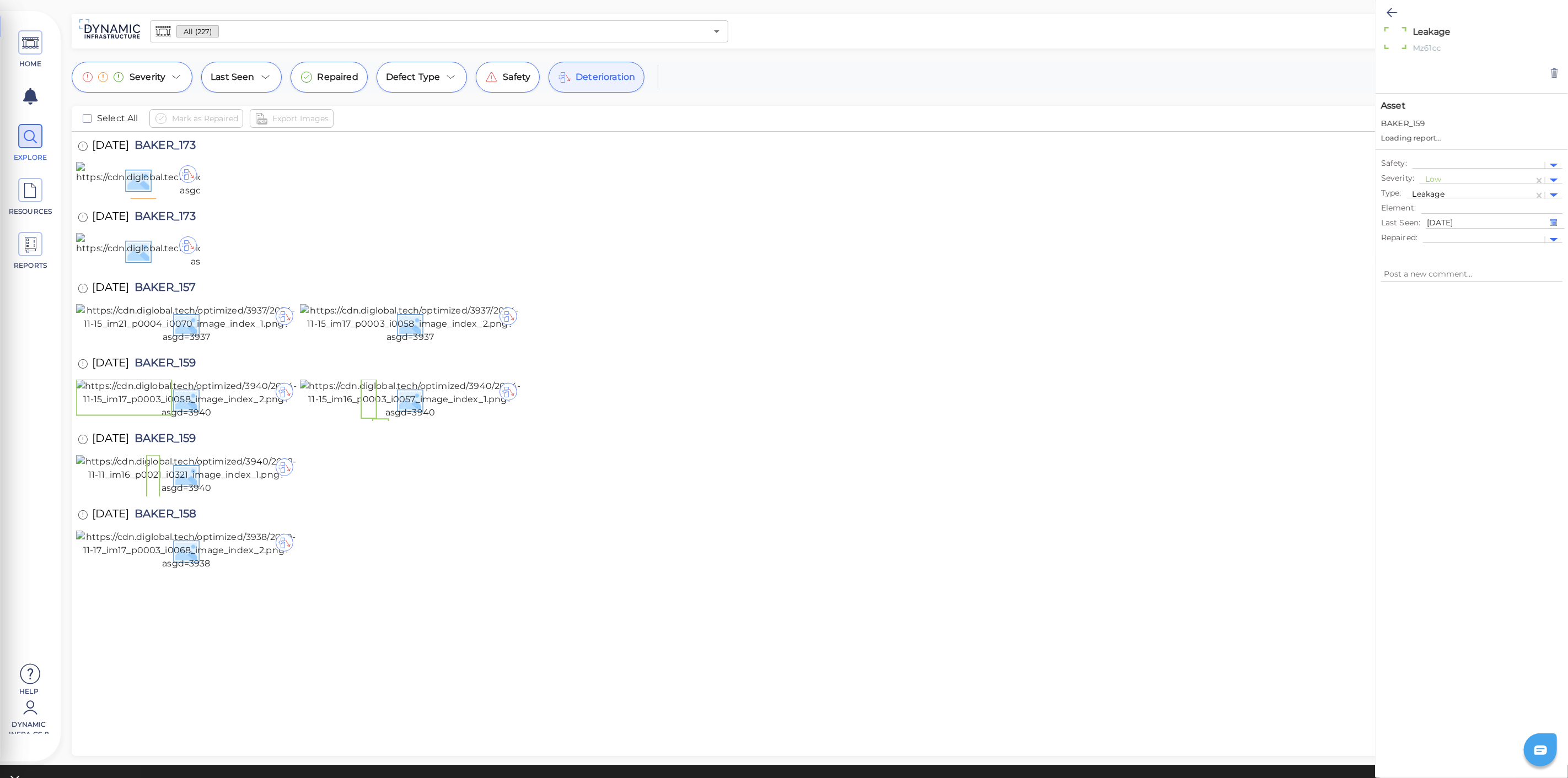
type textarea "x"
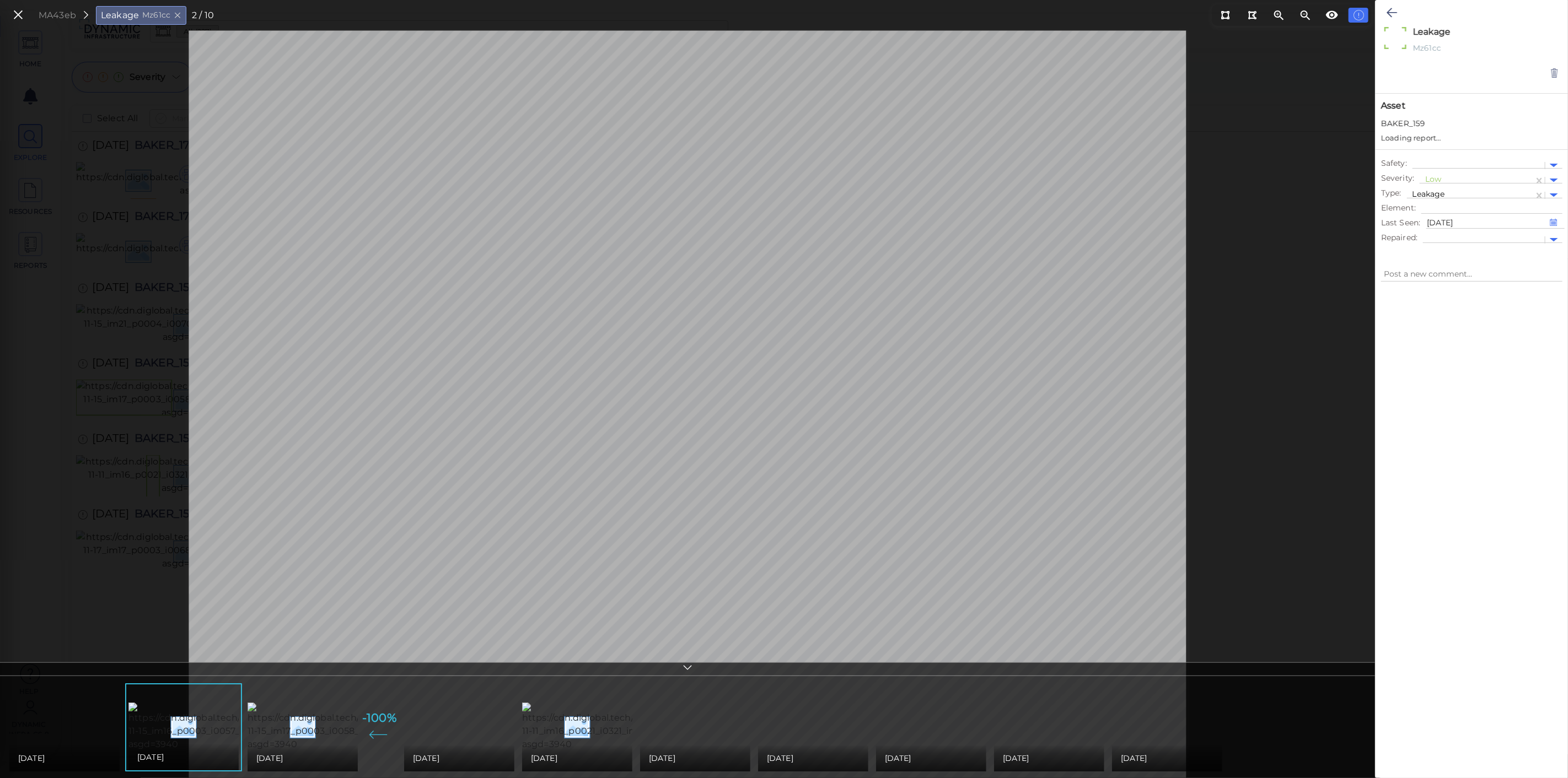
type textarea "x"
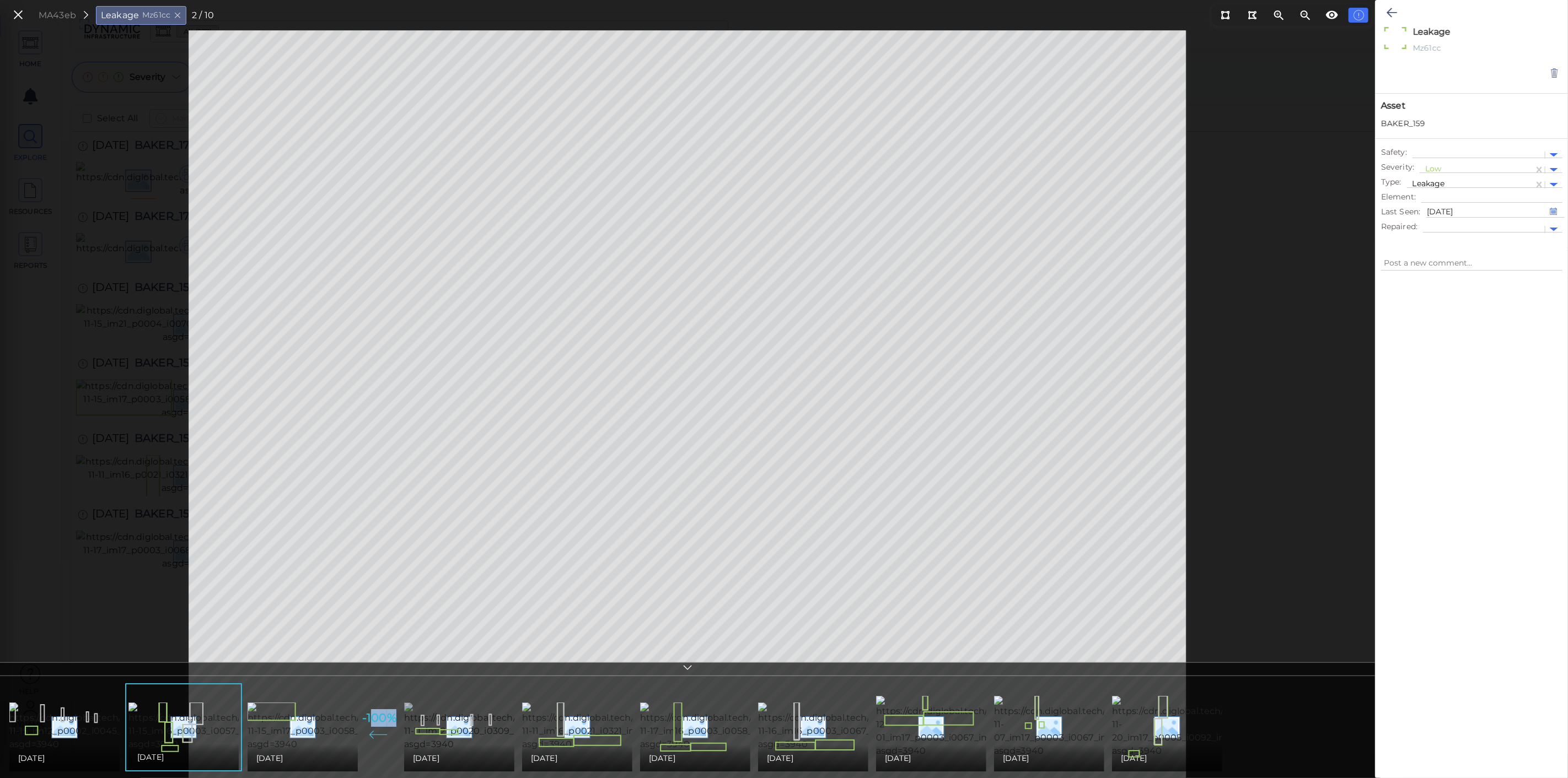
drag, startPoint x: 371, startPoint y: 716, endPoint x: 404, endPoint y: 724, distance: 34.0
click at [404, 724] on ul "11/15/2024 11/15/2024 11/15/2024 -100 % 11/11/2022 11/11/2022 11/17/2020 11/16/…" at bounding box center [616, 727] width 1228 height 99
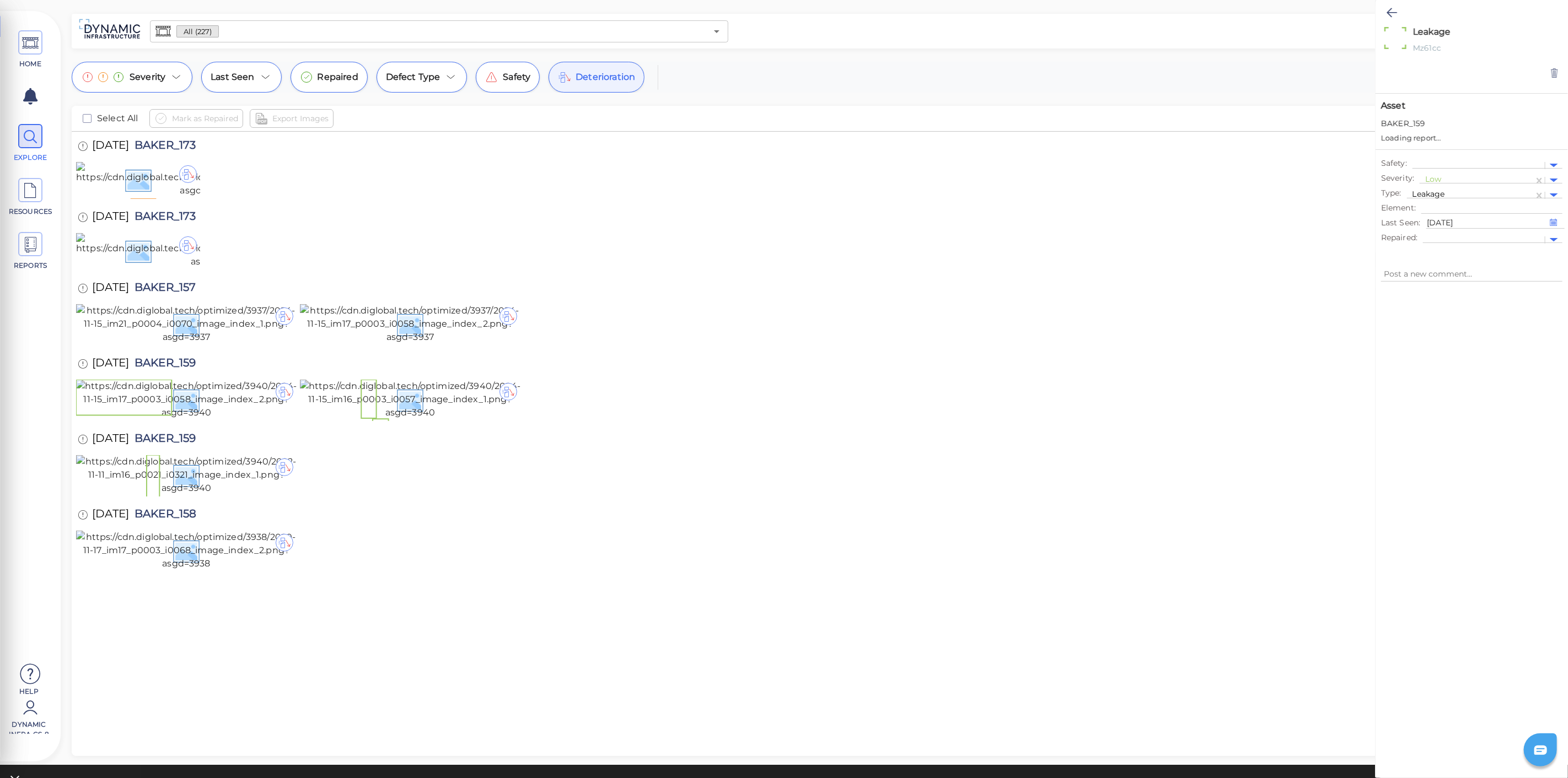
type textarea "x"
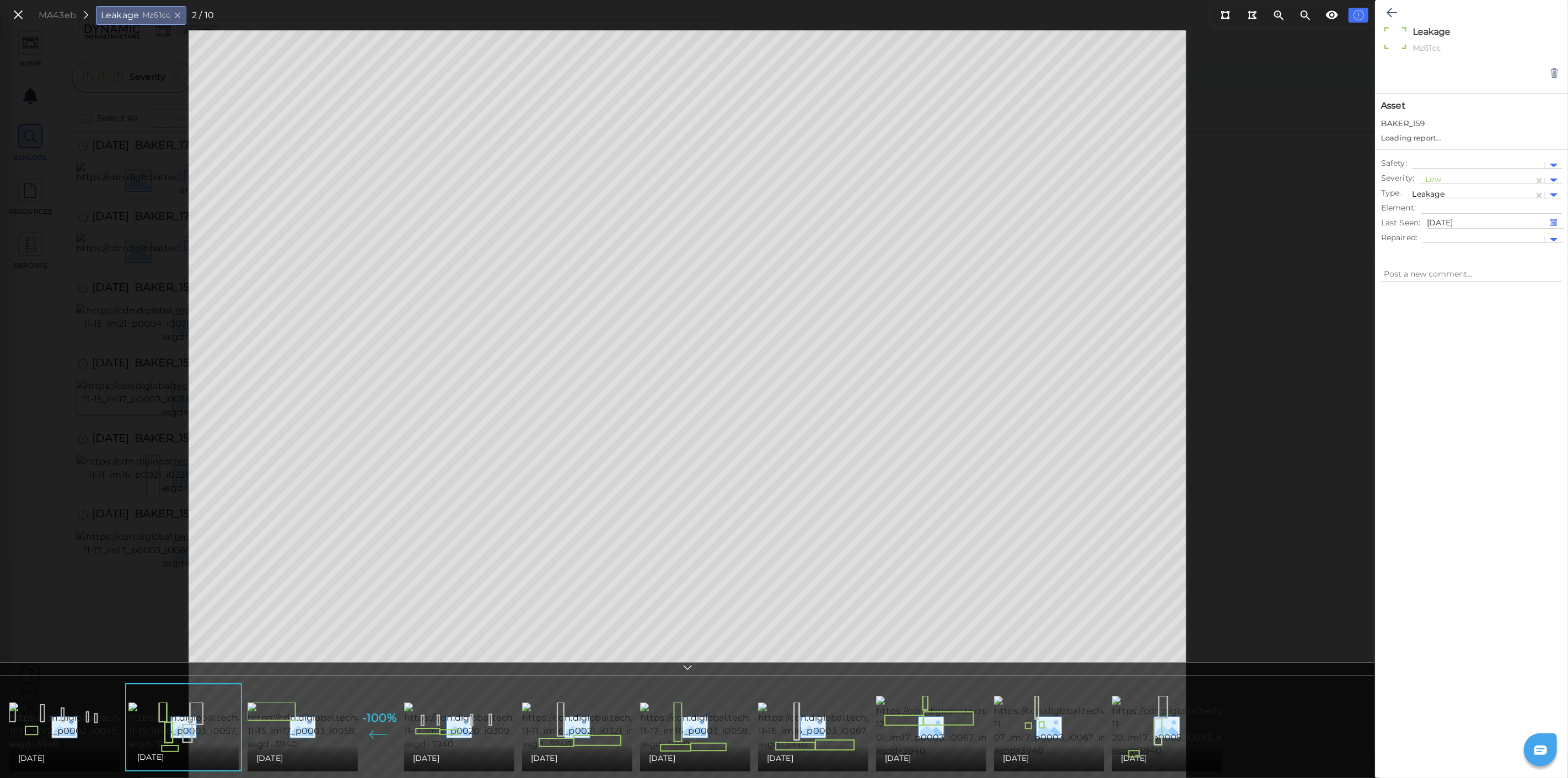
type textarea "x"
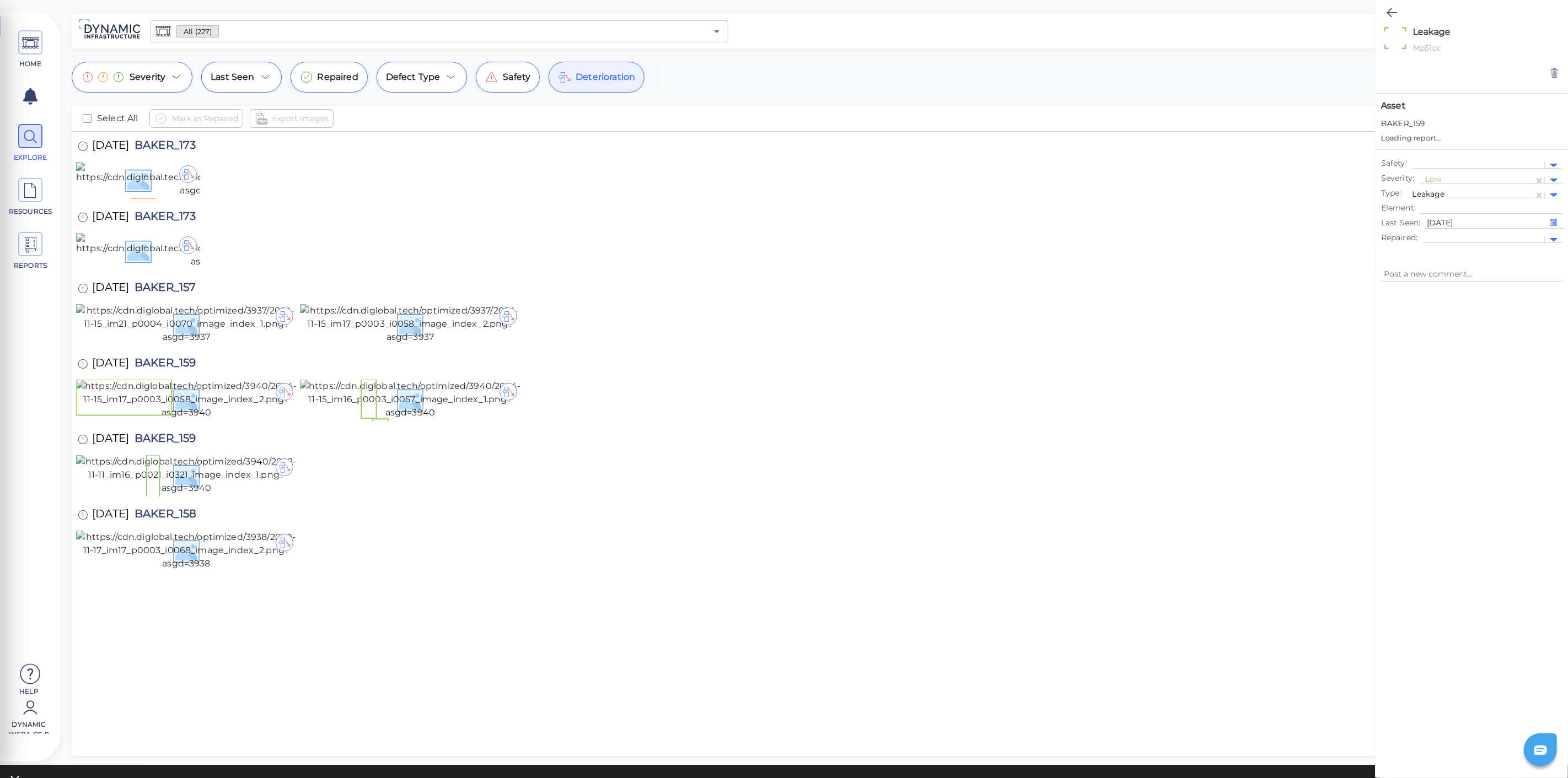
type textarea "x"
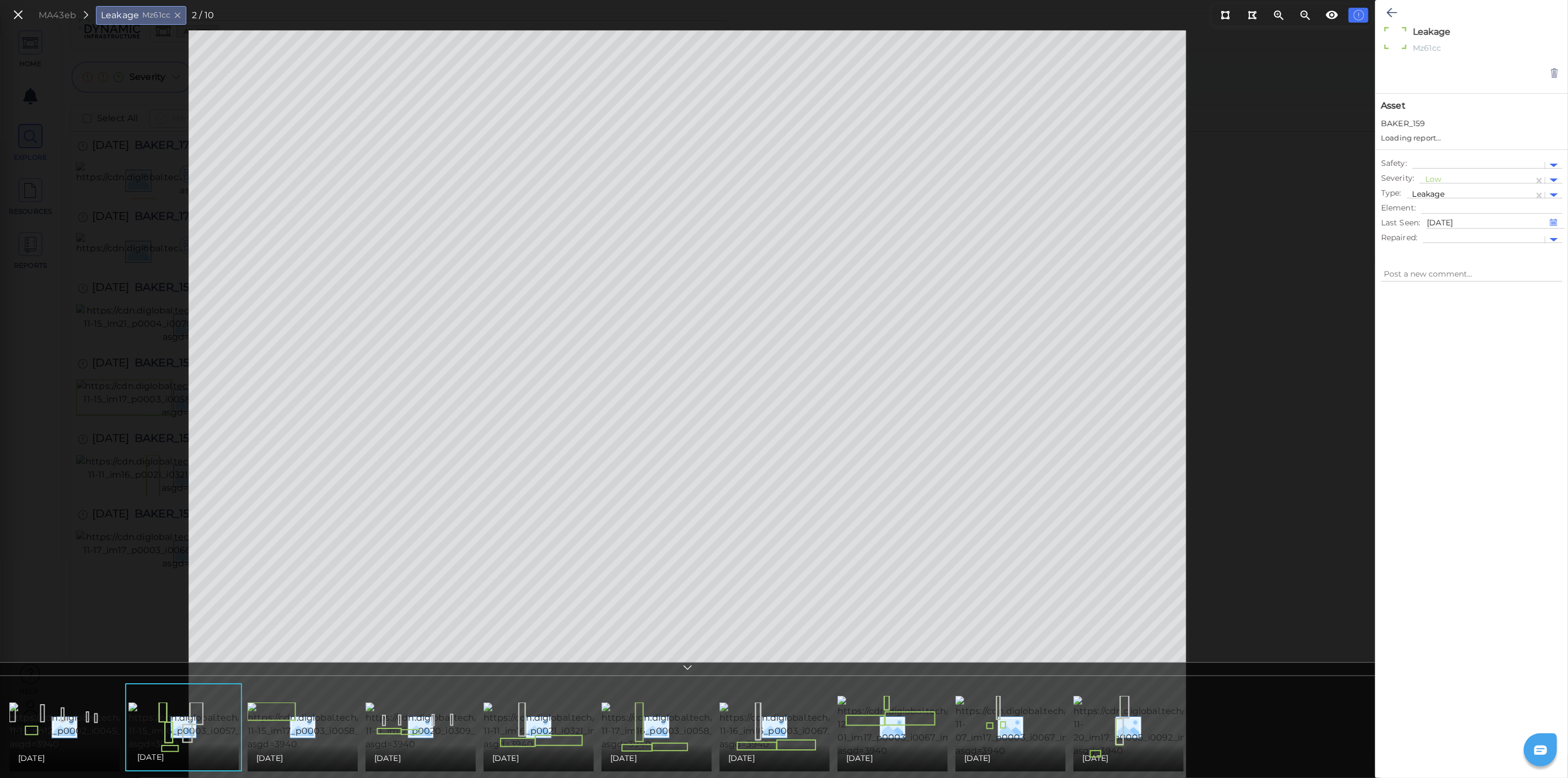
type textarea "x"
click at [8, 8] on div "MA43eb Leakage Mz61cc 2 / 10" at bounding box center [111, 15] width 216 height 23
click at [20, 15] on icon at bounding box center [18, 15] width 12 height 15
